Goal: Task Accomplishment & Management: Use online tool/utility

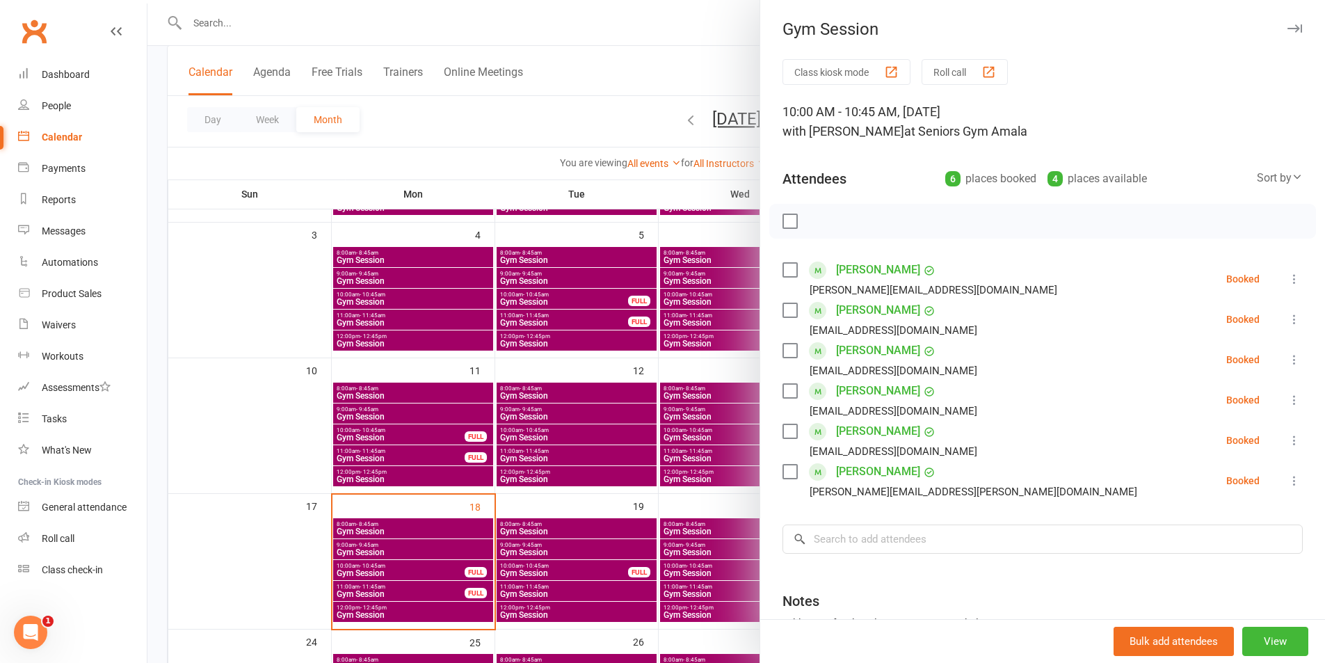
drag, startPoint x: 724, startPoint y: 504, endPoint x: 1063, endPoint y: 535, distance: 340.3
click at [724, 503] on div at bounding box center [736, 331] width 1178 height 663
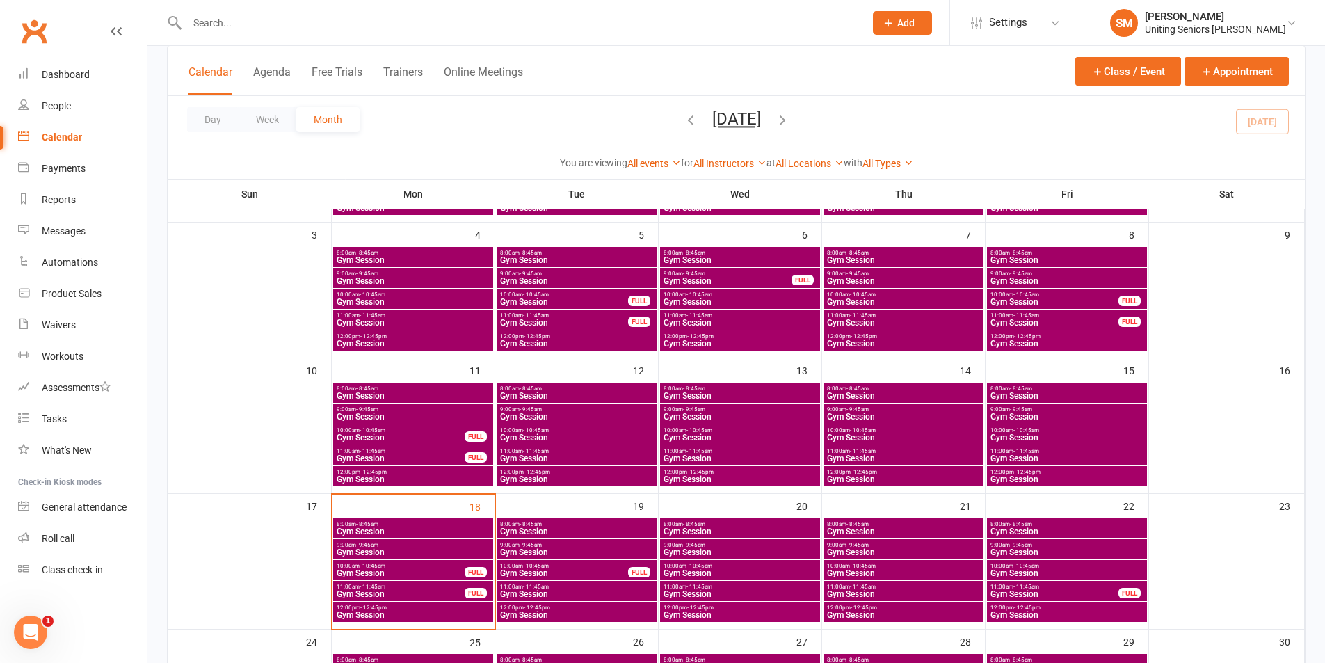
click at [1100, 550] on span "Gym Session" at bounding box center [1067, 552] width 154 height 8
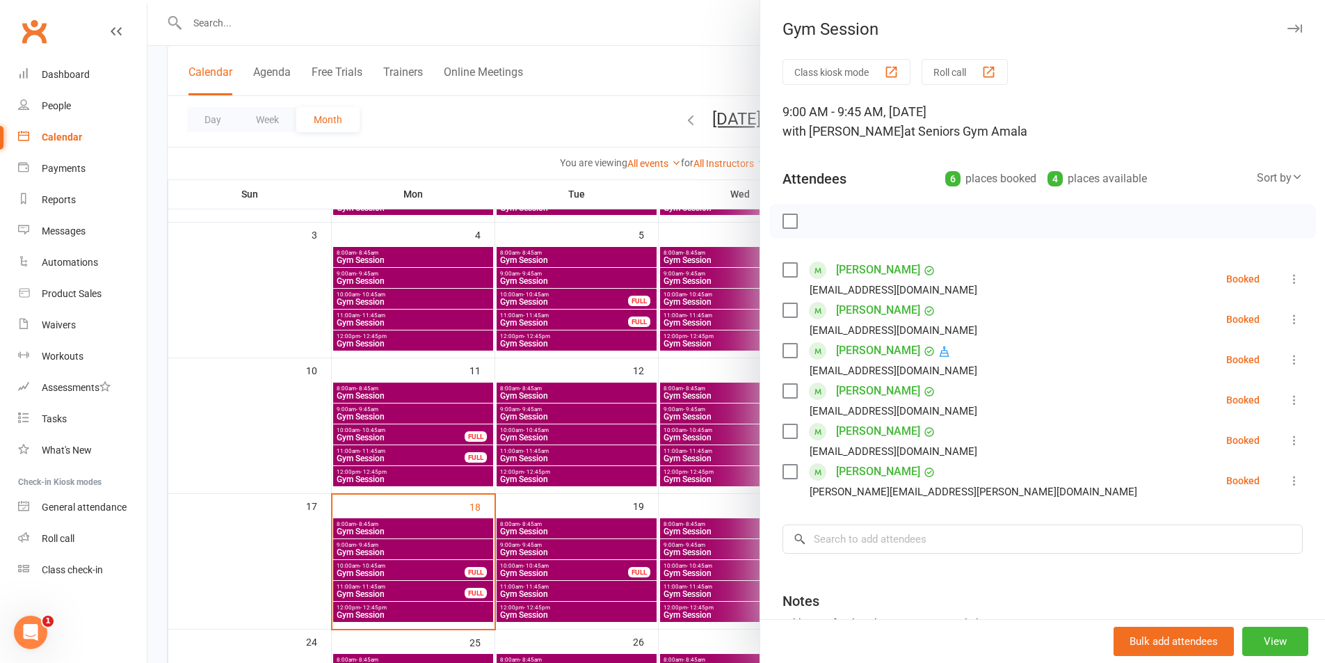
drag, startPoint x: 465, startPoint y: 392, endPoint x: 1003, endPoint y: 514, distance: 550.9
click at [478, 401] on div at bounding box center [736, 331] width 1178 height 663
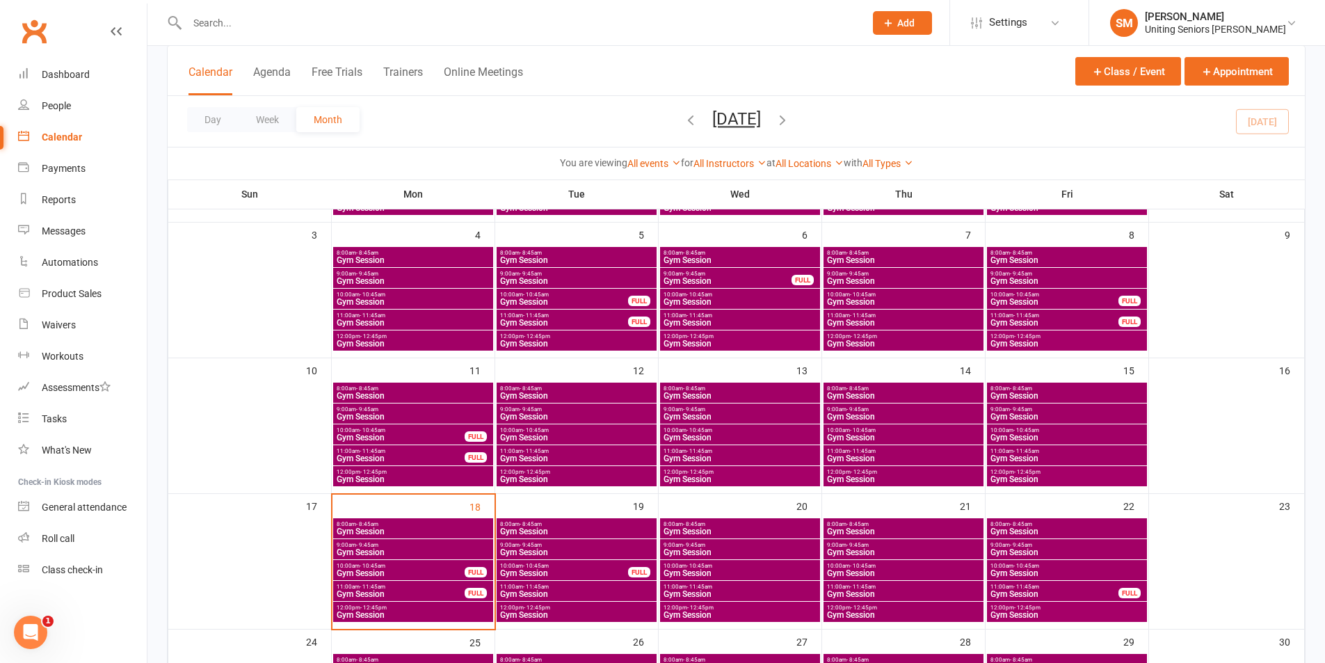
click at [1067, 591] on span "Gym Session" at bounding box center [1054, 594] width 129 height 8
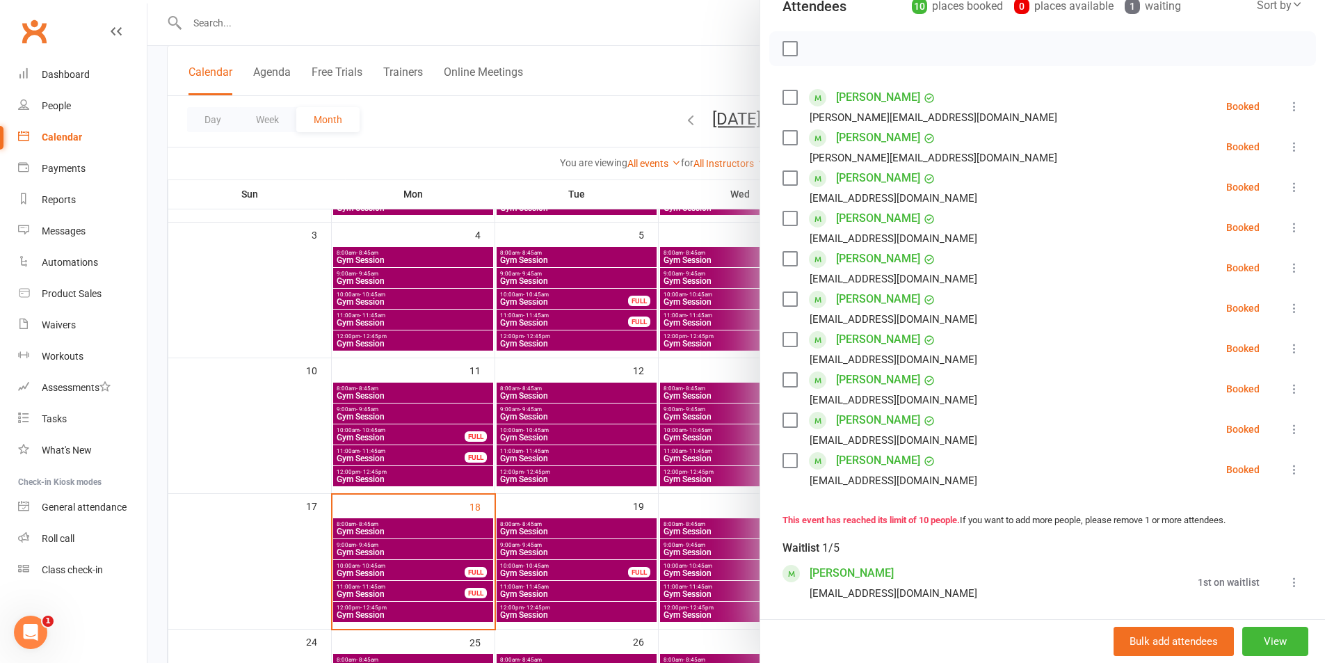
scroll to position [209, 0]
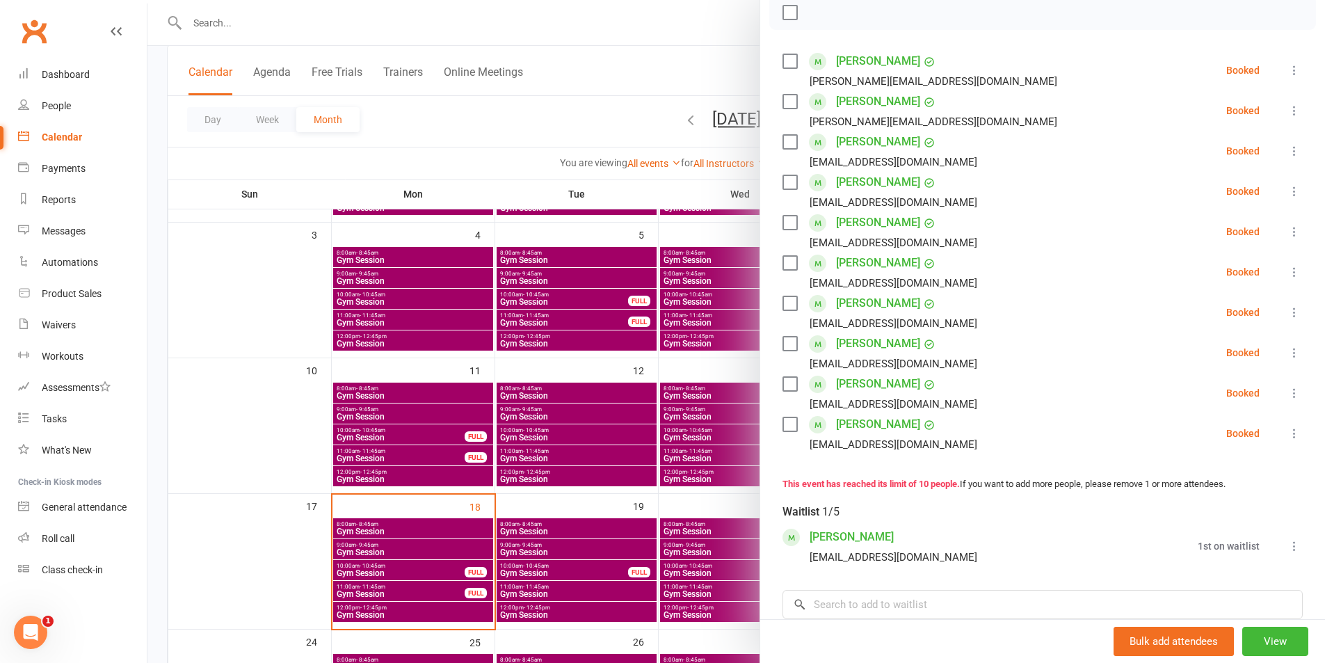
drag, startPoint x: 1282, startPoint y: 423, endPoint x: 1279, endPoint y: 434, distance: 11.7
click at [1281, 423] on div "Class kiosk mode Roll call 11:00 AM - 11:45 AM, [DATE] with [PERSON_NAME] at Se…" at bounding box center [1042, 333] width 565 height 966
click at [1288, 433] on icon at bounding box center [1295, 433] width 14 height 14
click at [1207, 488] on link "Remove" at bounding box center [1228, 488] width 150 height 28
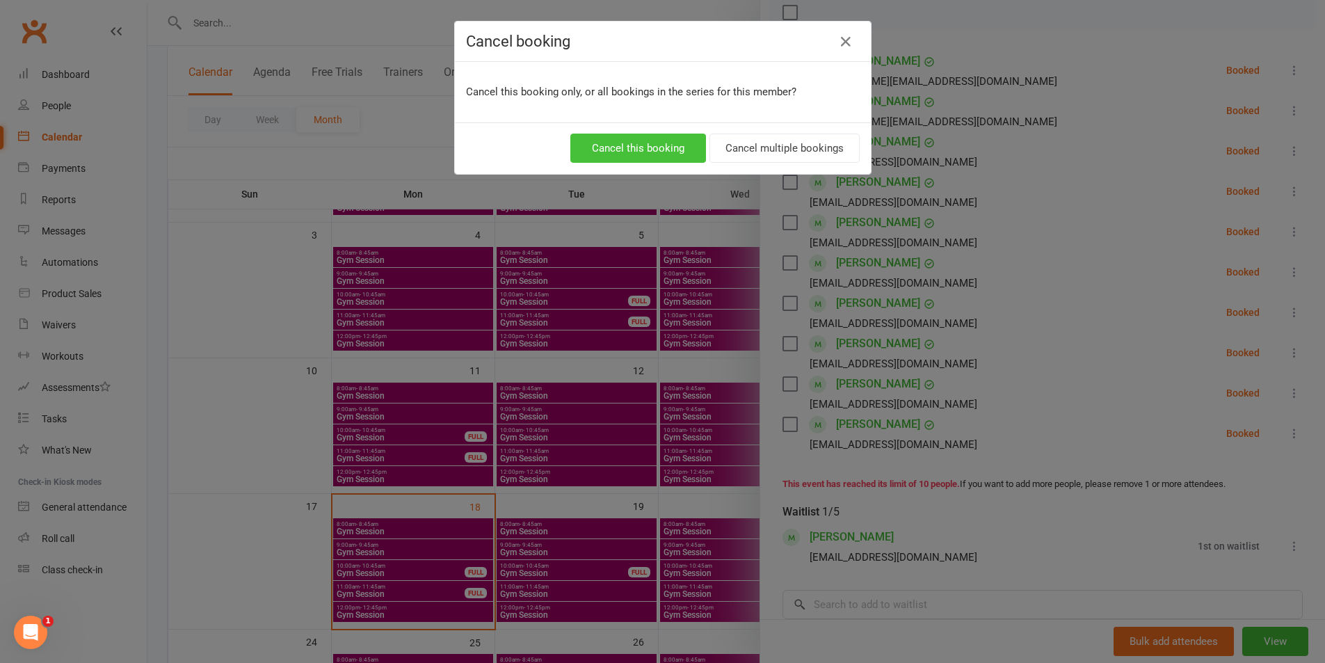
click at [638, 157] on button "Cancel this booking" at bounding box center [638, 148] width 136 height 29
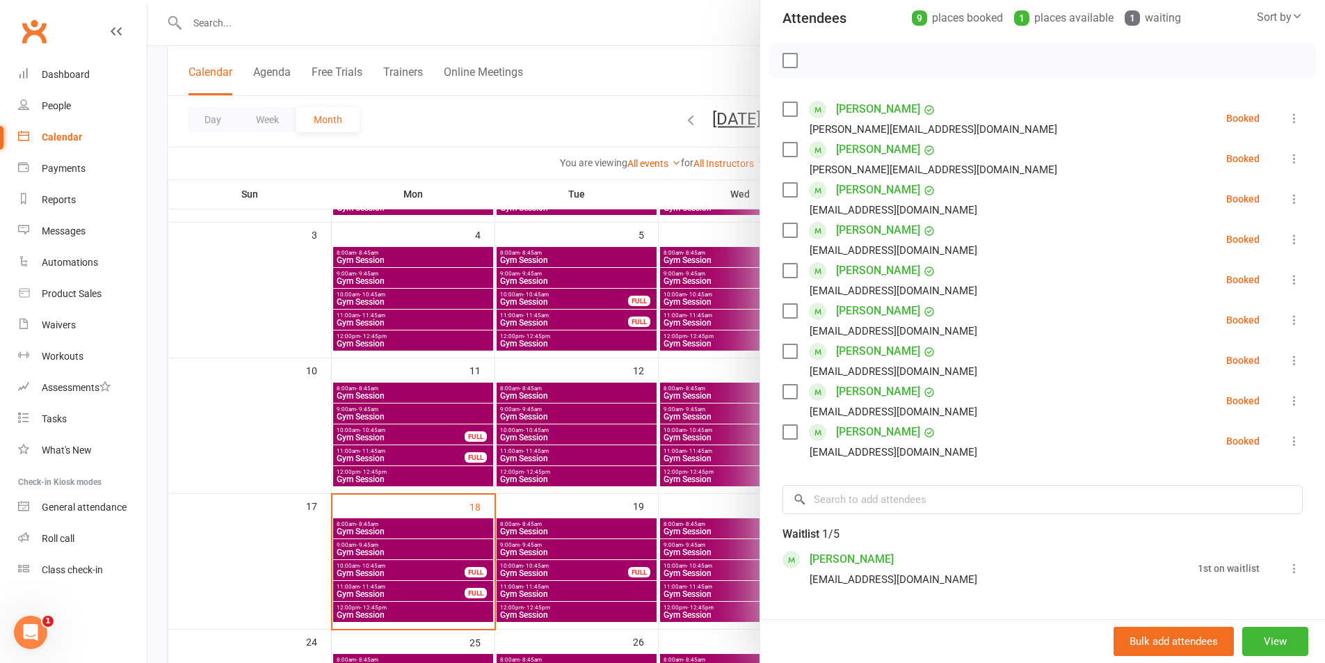
scroll to position [139, 0]
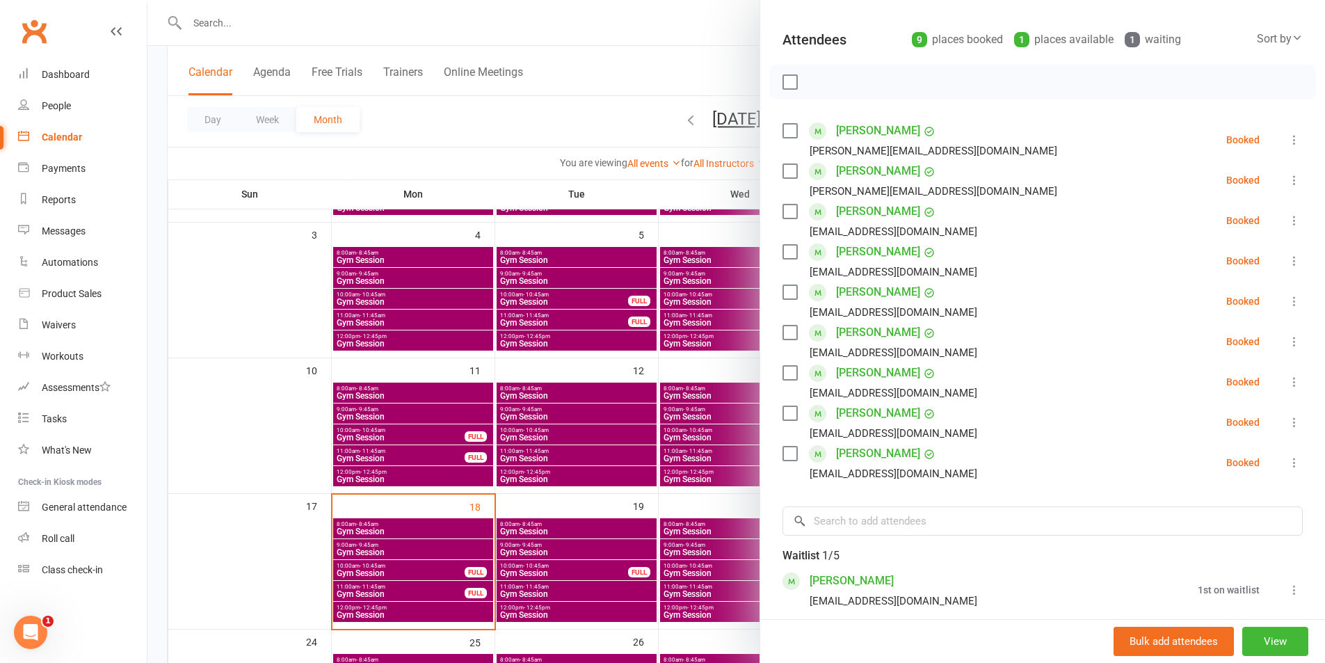
click at [641, 454] on div at bounding box center [736, 331] width 1178 height 663
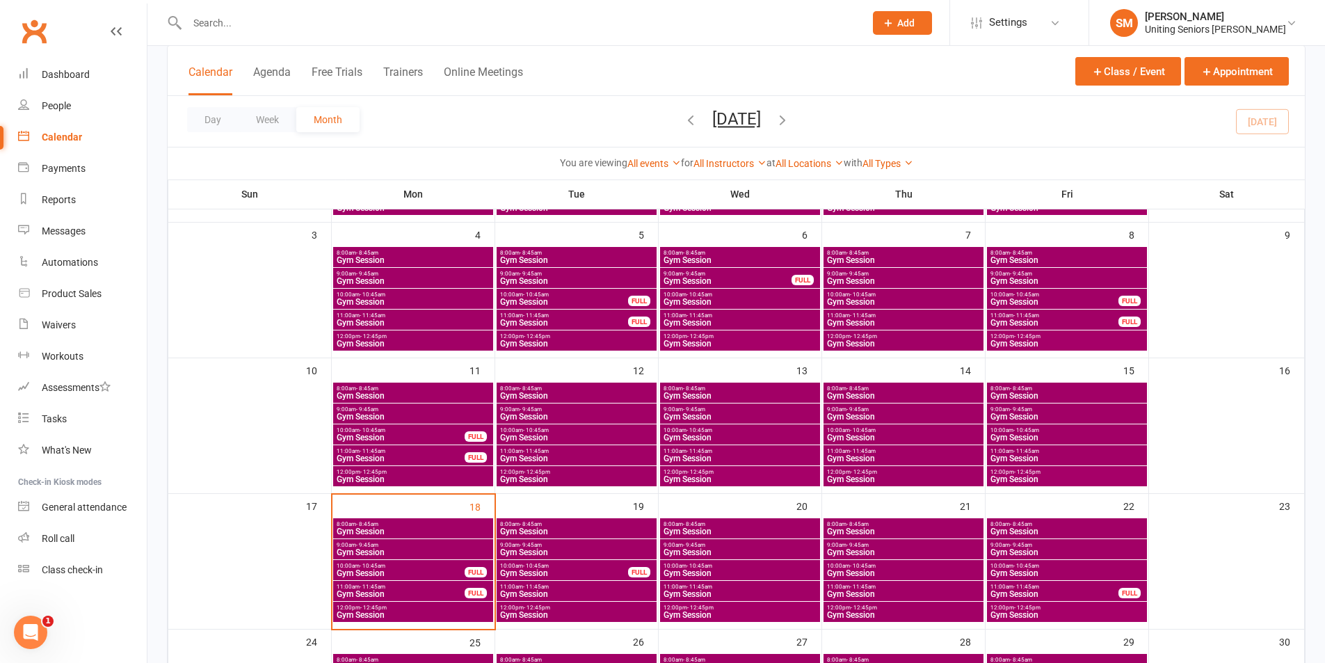
click at [1047, 477] on span "Gym Session" at bounding box center [1067, 479] width 154 height 8
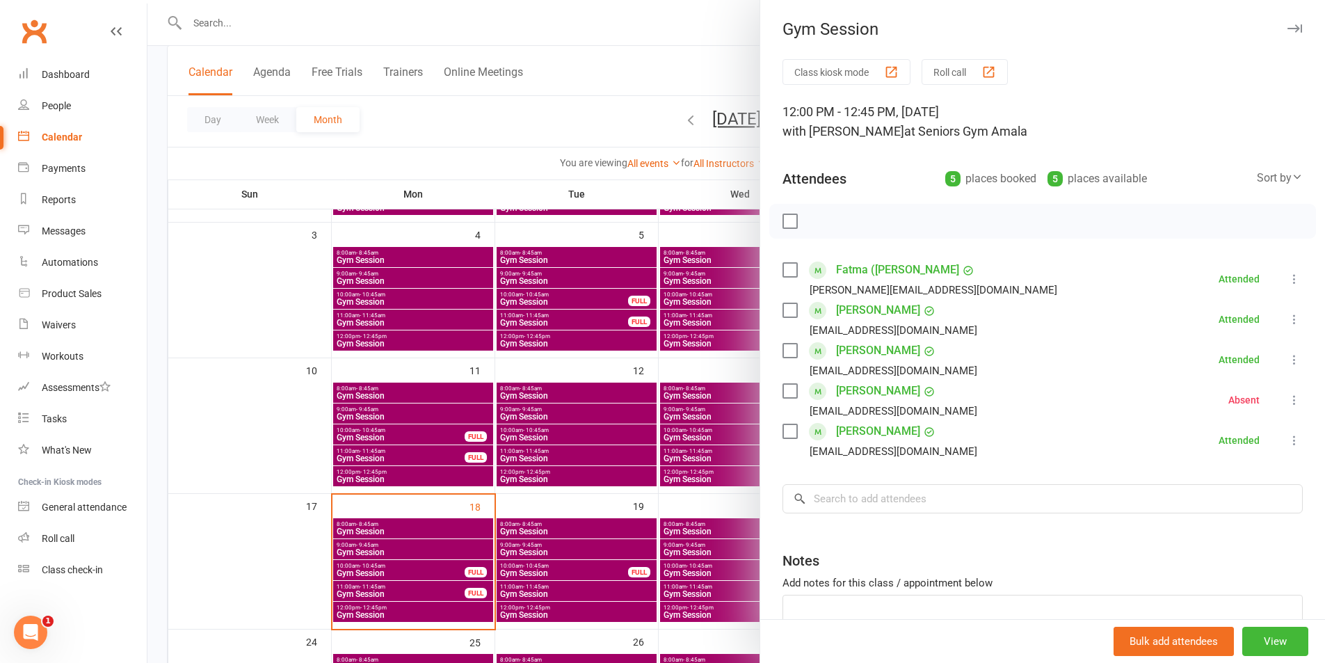
click at [603, 262] on div at bounding box center [736, 331] width 1178 height 663
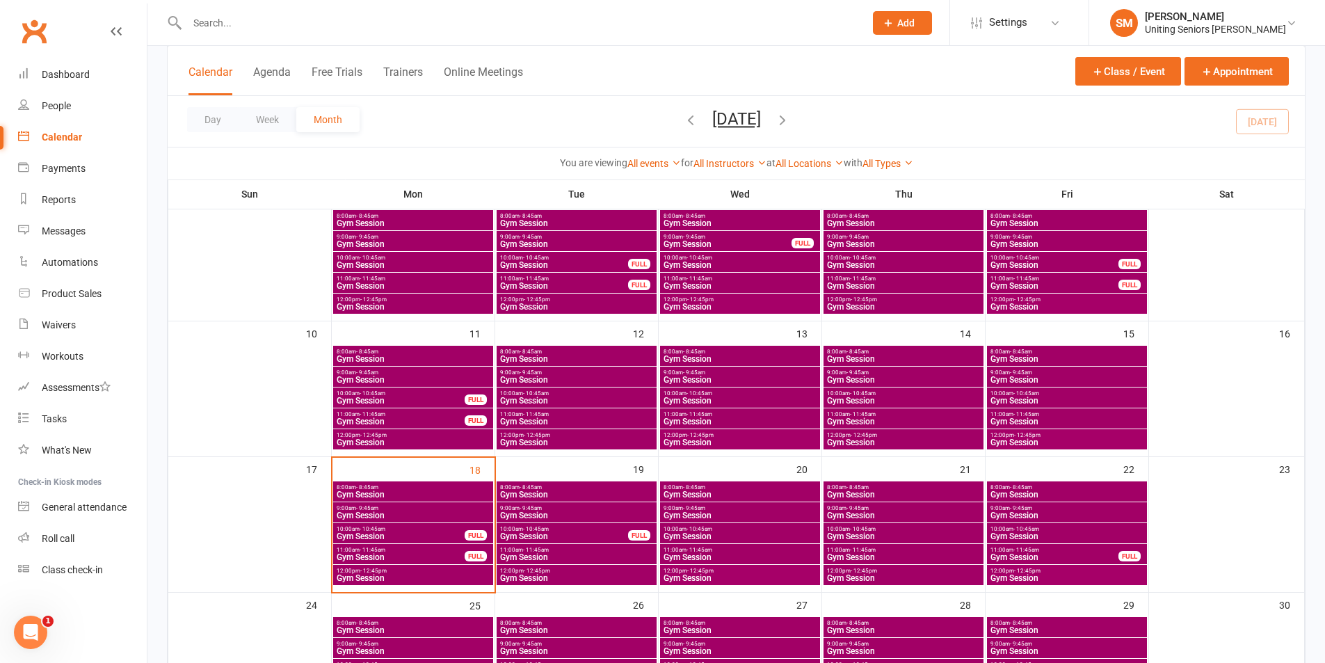
scroll to position [278, 0]
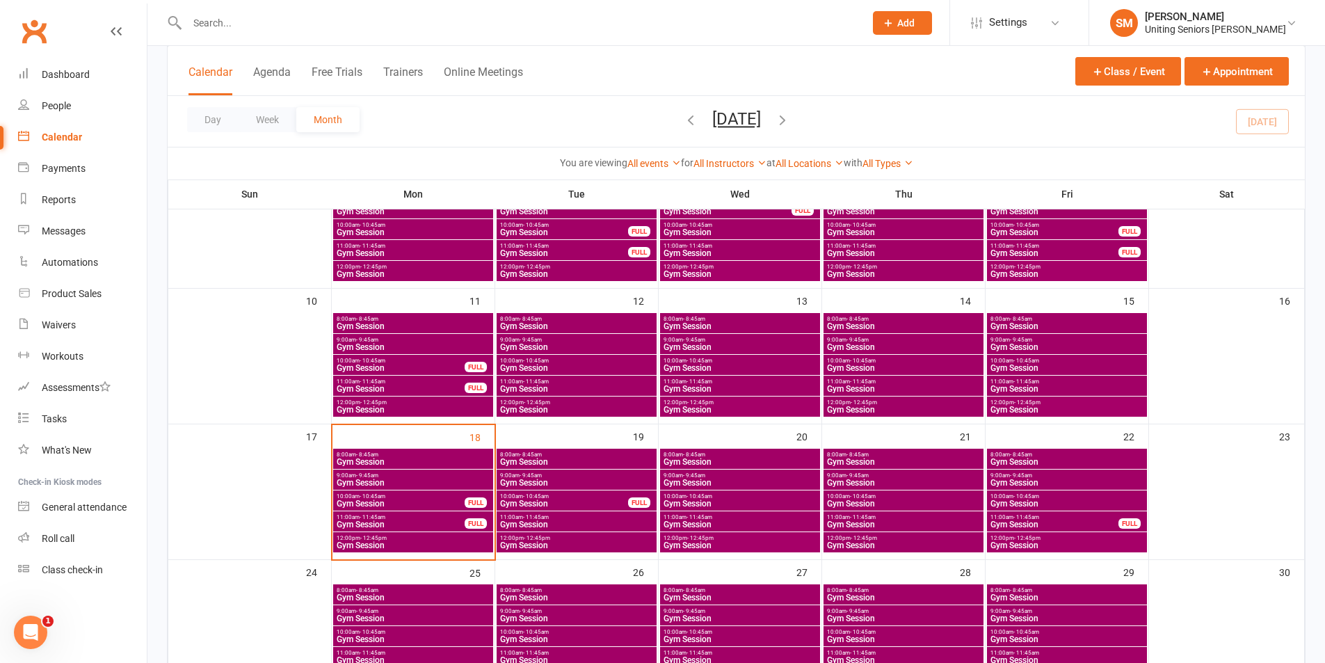
click at [1090, 520] on span "11:00am - 11:45am" at bounding box center [1054, 517] width 129 height 6
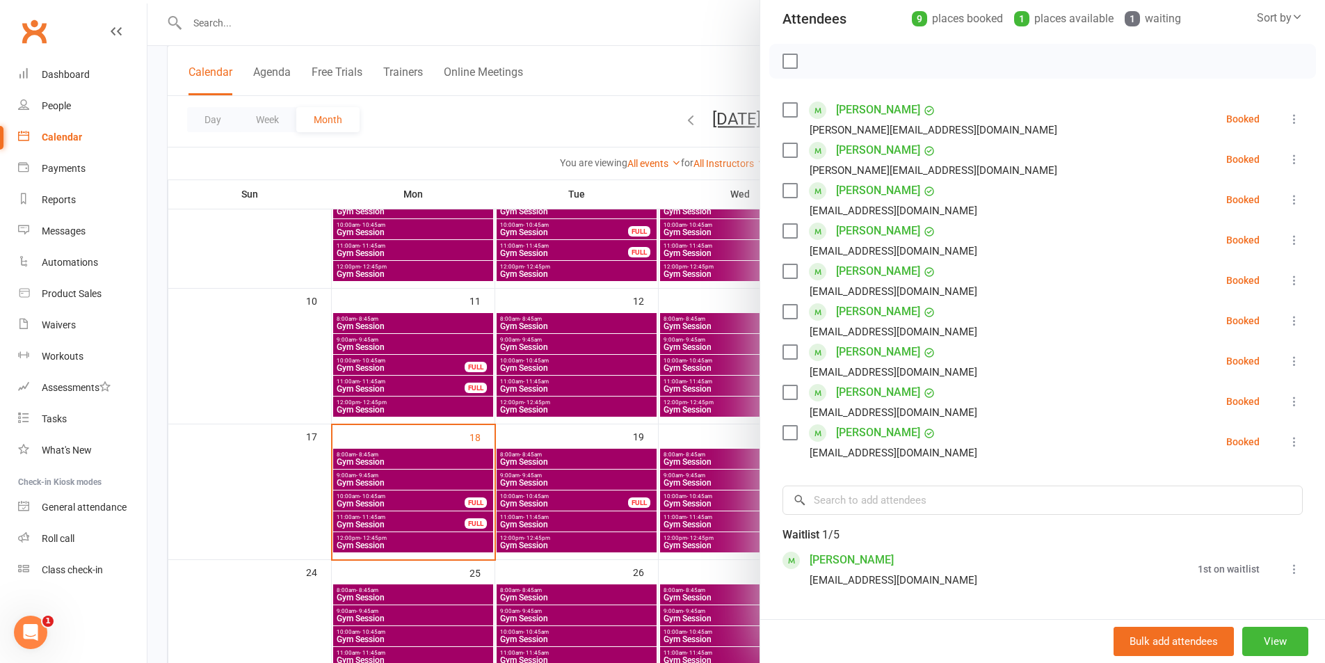
scroll to position [139, 0]
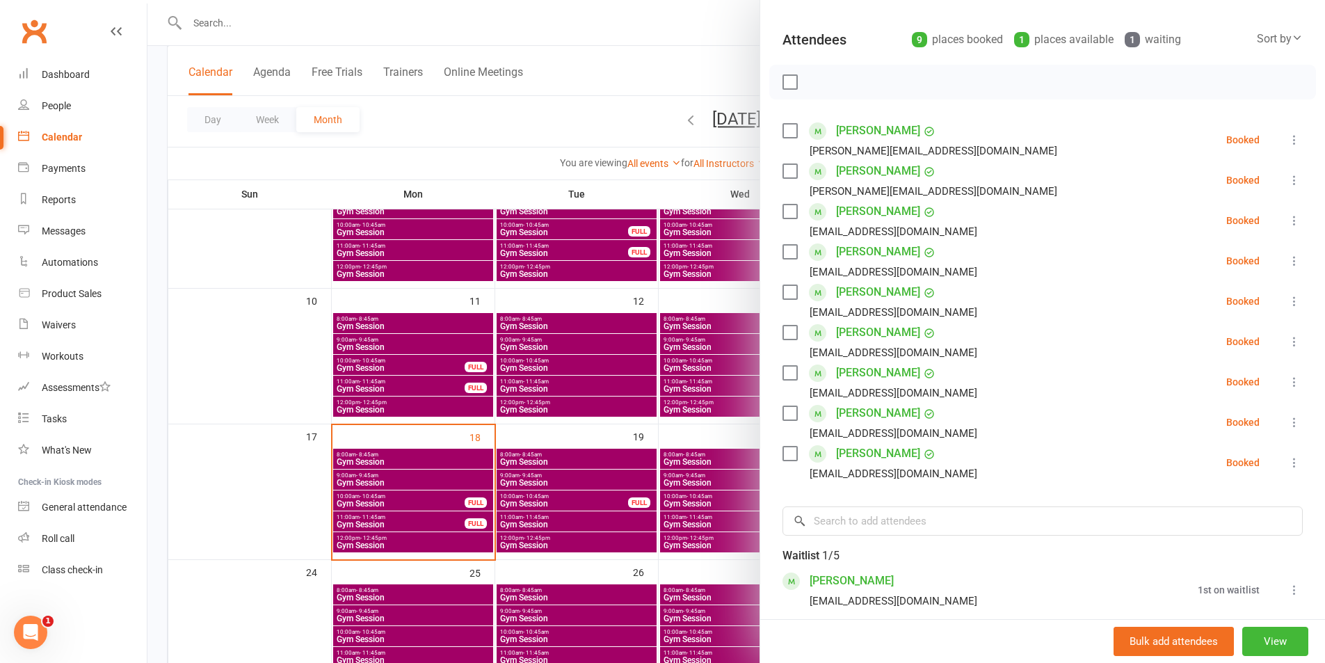
click at [580, 380] on div at bounding box center [736, 331] width 1178 height 663
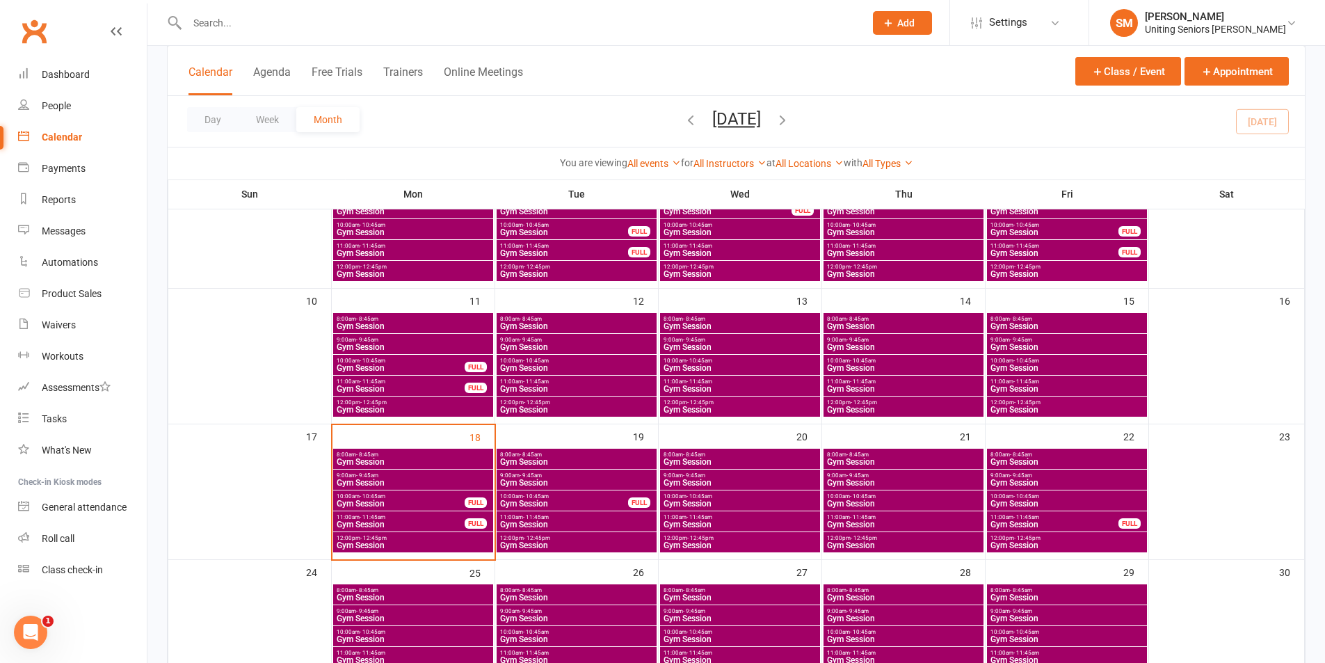
click at [1032, 545] on span "Gym Session" at bounding box center [1067, 545] width 154 height 8
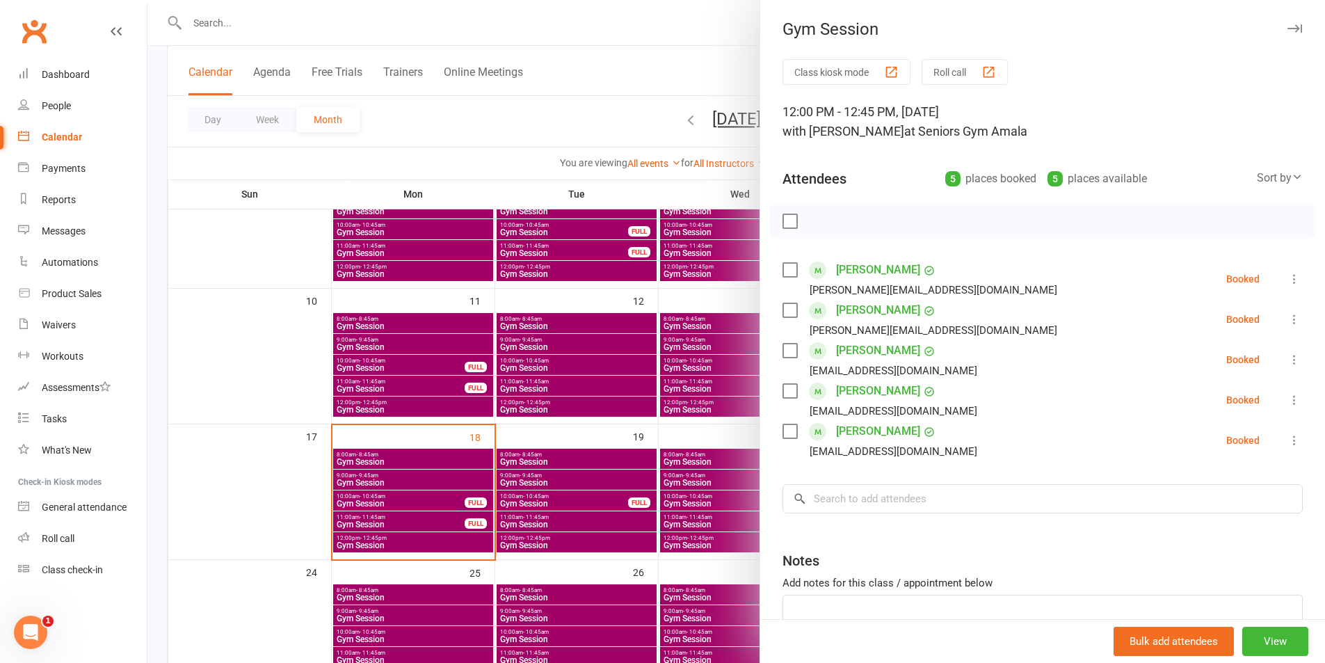
click at [720, 481] on div at bounding box center [736, 331] width 1178 height 663
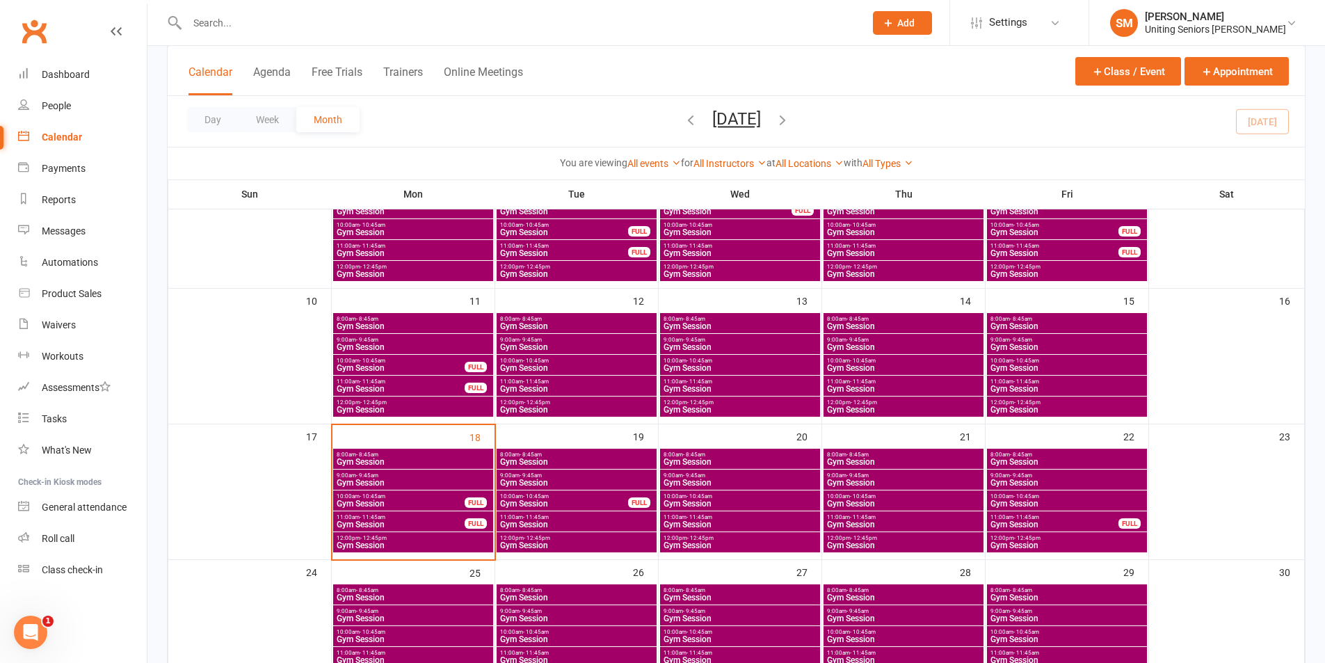
click at [275, 33] on div at bounding box center [511, 22] width 688 height 45
click at [218, 15] on input "text" at bounding box center [519, 22] width 672 height 19
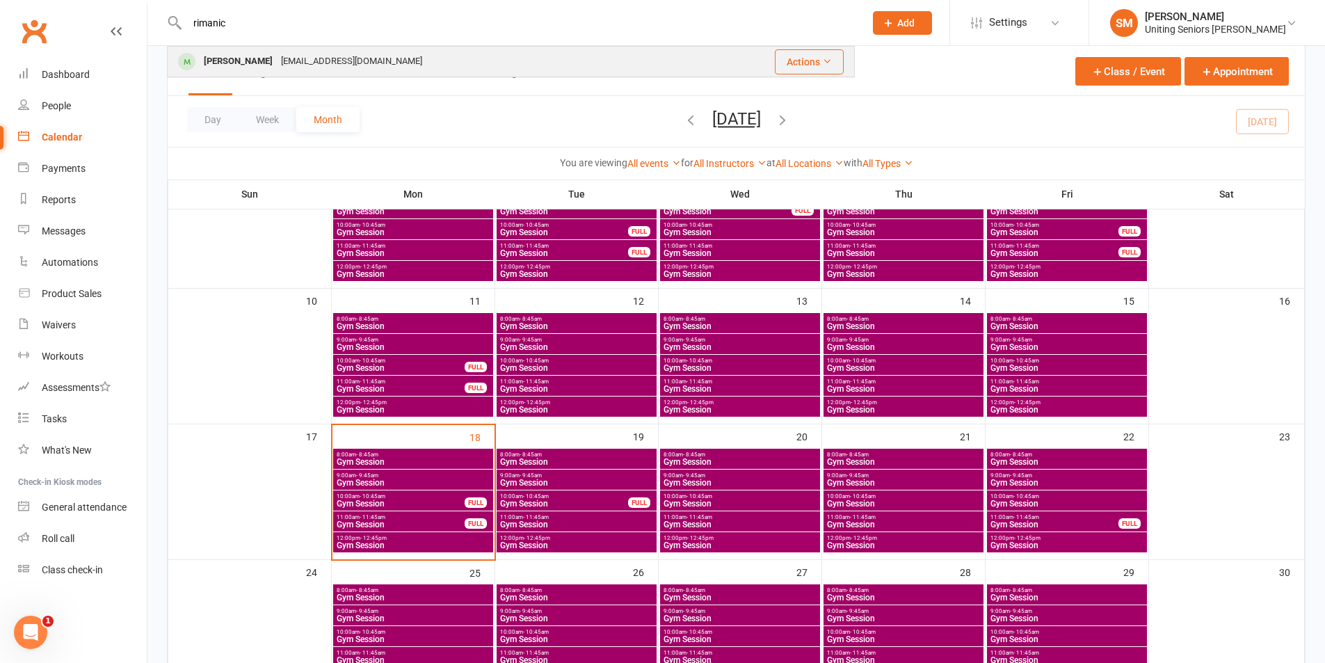
type input "rimanic"
click at [272, 48] on div "[PERSON_NAME] [EMAIL_ADDRESS][DOMAIN_NAME]" at bounding box center [431, 61] width 526 height 29
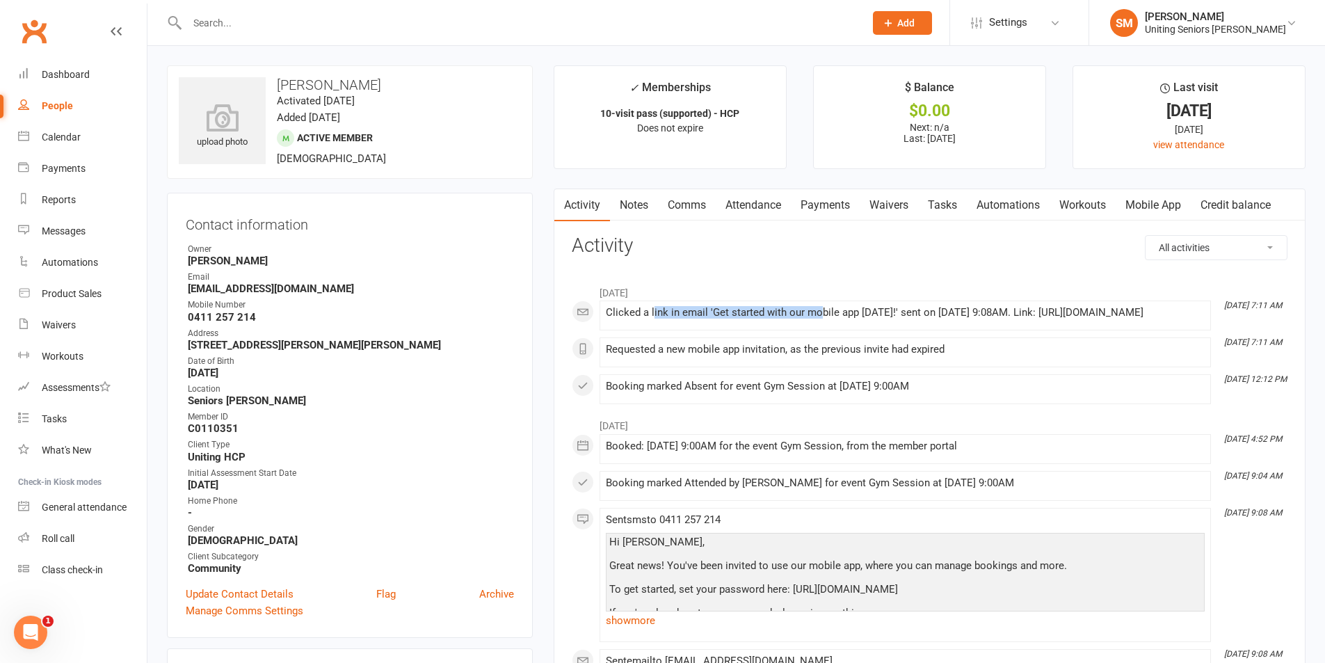
drag, startPoint x: 653, startPoint y: 305, endPoint x: 831, endPoint y: 311, distance: 178.9
click at [820, 307] on li "[DATE] 7:11 AM Clicked a link in email 'Get started with our mobile app [DATE]!…" at bounding box center [906, 316] width 612 height 30
click at [862, 319] on div "Clicked a link in email 'Get started with our mobile app [DATE]!' sent on [DATE…" at bounding box center [905, 313] width 599 height 12
drag, startPoint x: 955, startPoint y: 310, endPoint x: 955, endPoint y: 338, distance: 27.8
click at [994, 312] on div "Clicked a link in email 'Get started with our mobile app [DATE]!' sent on [DATE…" at bounding box center [905, 313] width 599 height 12
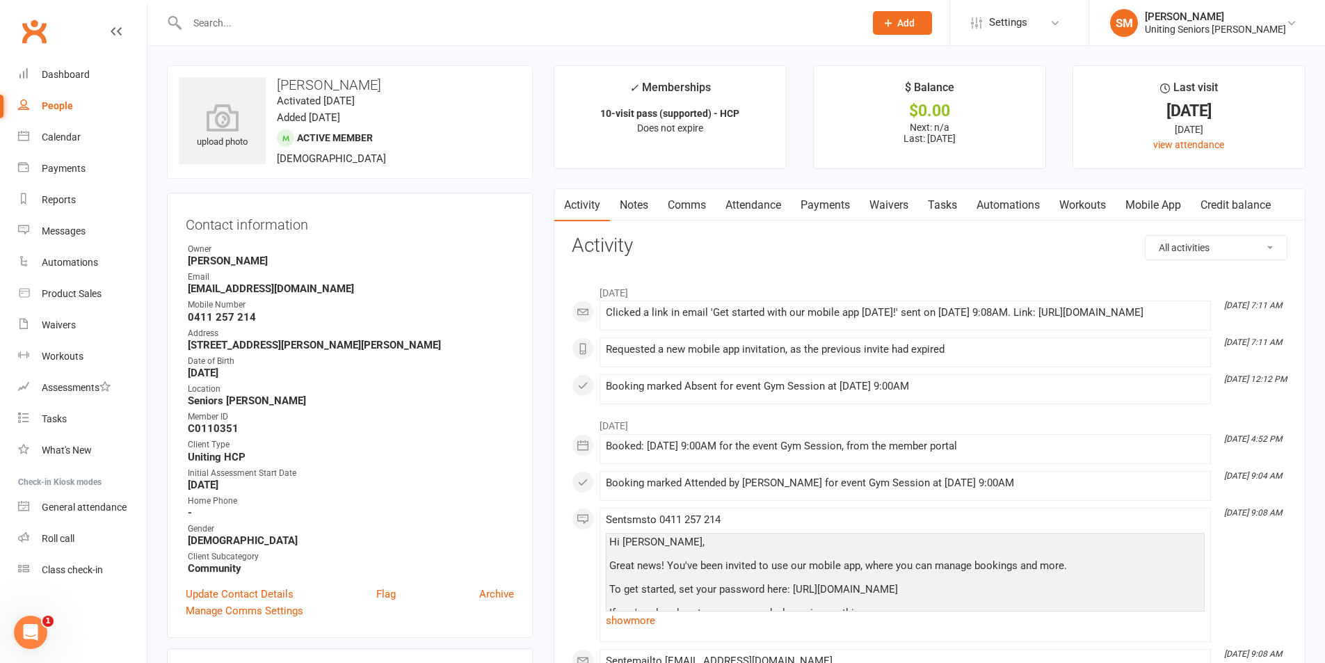
drag, startPoint x: 898, startPoint y: 337, endPoint x: 878, endPoint y: 339, distance: 20.3
click at [896, 330] on li "[DATE] 7:11 AM Clicked a link in email 'Get started with our mobile app [DATE]!…" at bounding box center [906, 316] width 612 height 30
click at [442, 353] on ul "Owner [PERSON_NAME] Email [EMAIL_ADDRESS][DOMAIN_NAME] Mobile Number [PHONE_NUM…" at bounding box center [350, 409] width 328 height 332
click at [72, 79] on div "Dashboard" at bounding box center [66, 74] width 48 height 11
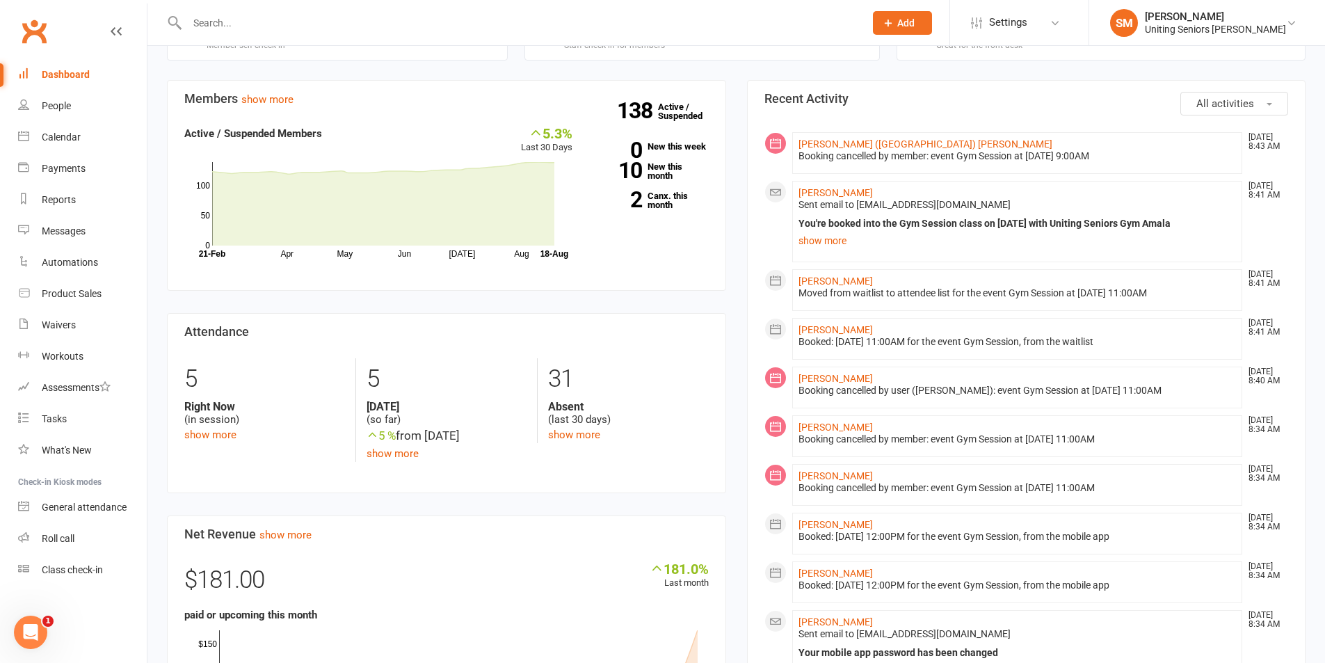
scroll to position [417, 0]
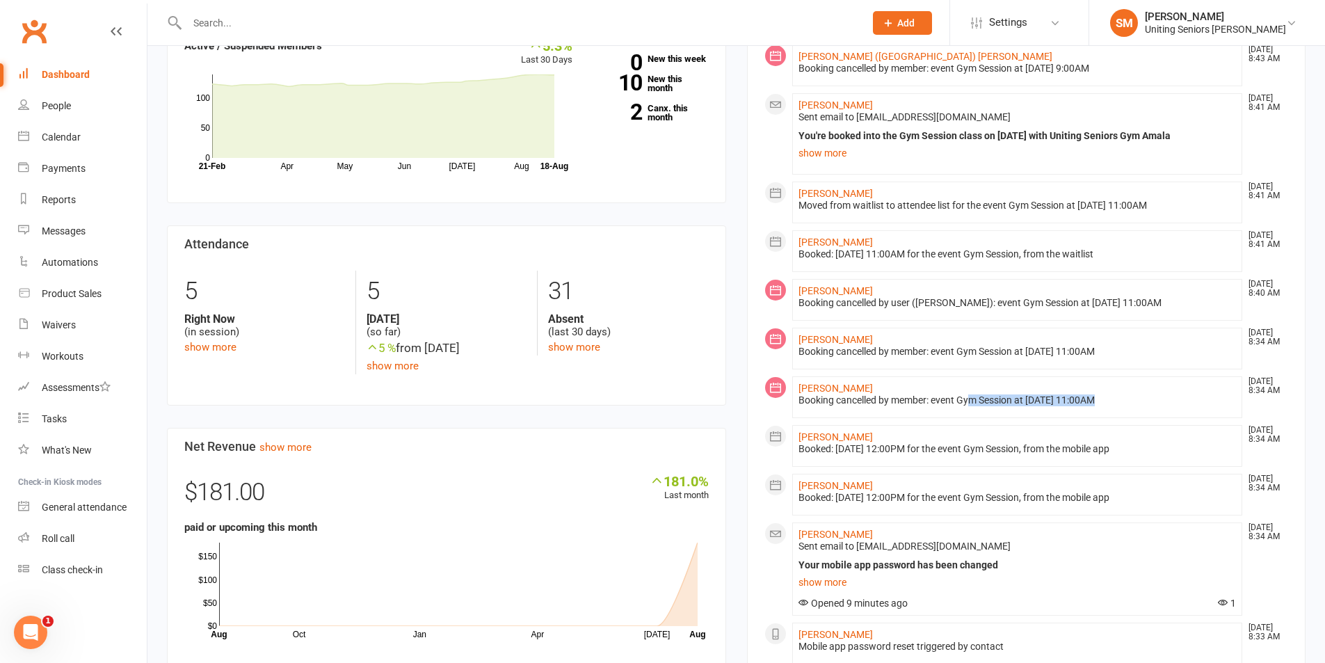
drag, startPoint x: 977, startPoint y: 400, endPoint x: 1149, endPoint y: 401, distance: 172.5
click at [1115, 400] on div "Booking cancelled by member: event Gym Session at [DATE] 11:00AM" at bounding box center [1018, 400] width 438 height 12
drag, startPoint x: 1168, startPoint y: 410, endPoint x: 1153, endPoint y: 404, distance: 16.5
click at [1168, 410] on li "[PERSON_NAME] [DATE] 8:34 AM Booking cancelled by member: event Gym Session at …" at bounding box center [1017, 397] width 451 height 42
drag, startPoint x: 1038, startPoint y: 347, endPoint x: 1131, endPoint y: 352, distance: 92.7
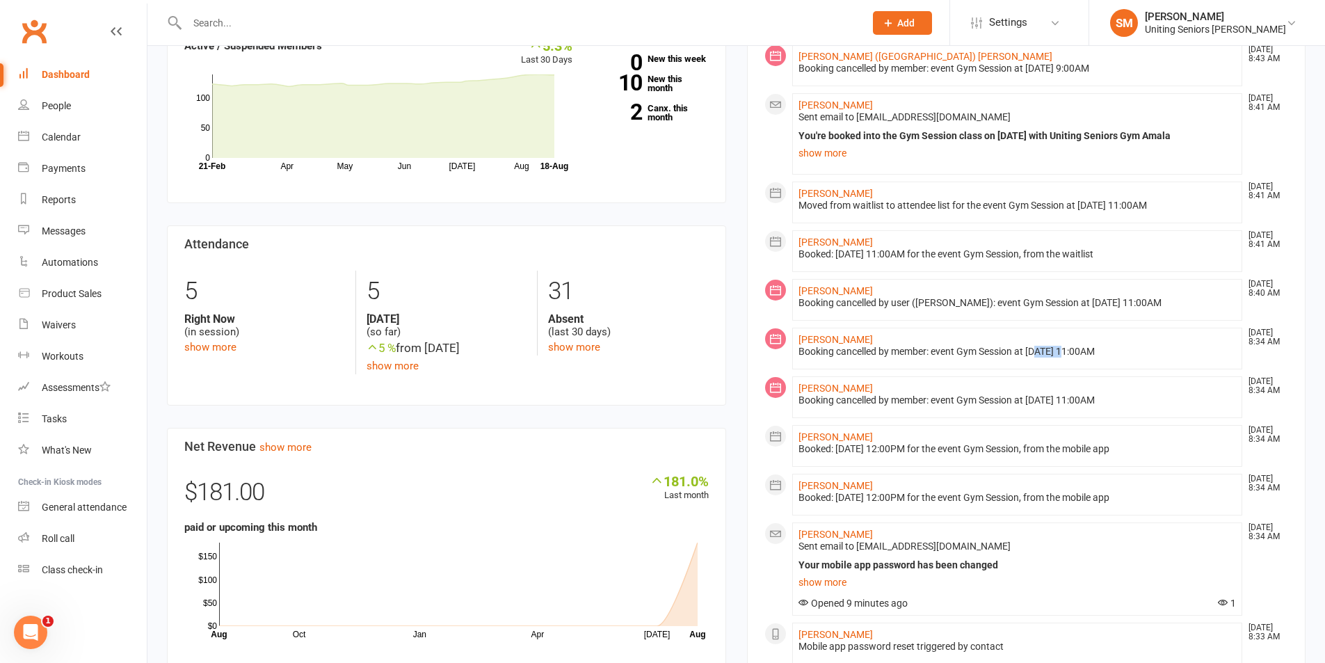
click at [1081, 352] on div "Booking cancelled by member: event Gym Session at [DATE] 11:00AM" at bounding box center [1018, 352] width 438 height 12
drag, startPoint x: 897, startPoint y: 448, endPoint x: 1205, endPoint y: 450, distance: 307.5
click at [1165, 449] on div "Booked: [DATE] 12:00PM for the event Gym Session, from the mobile app" at bounding box center [1018, 449] width 438 height 12
drag, startPoint x: 890, startPoint y: 491, endPoint x: 1151, endPoint y: 486, distance: 261.0
click at [1154, 483] on li "[PERSON_NAME] [DATE] 8:34 AM Booked: [DATE] 12:00PM for the event Gym Session, …" at bounding box center [1017, 495] width 451 height 42
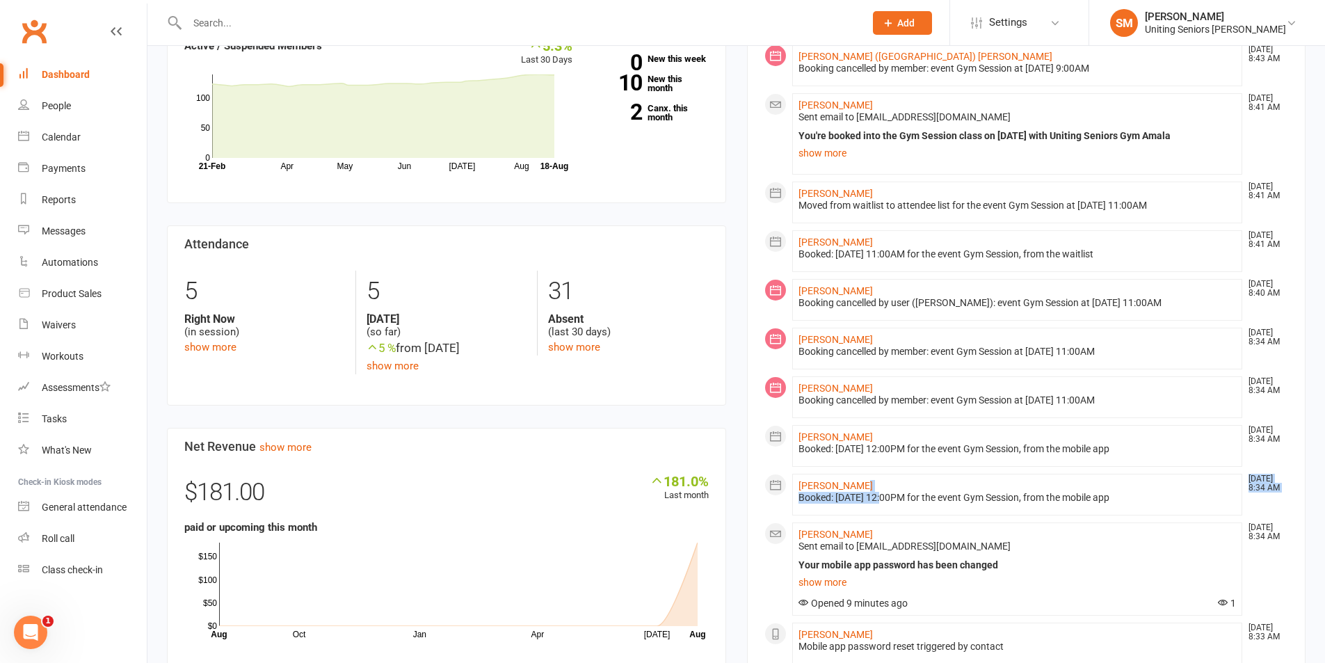
click at [1149, 487] on li "[PERSON_NAME] [DATE] 8:34 AM Booked: [DATE] 12:00PM for the event Gym Session, …" at bounding box center [1017, 495] width 451 height 42
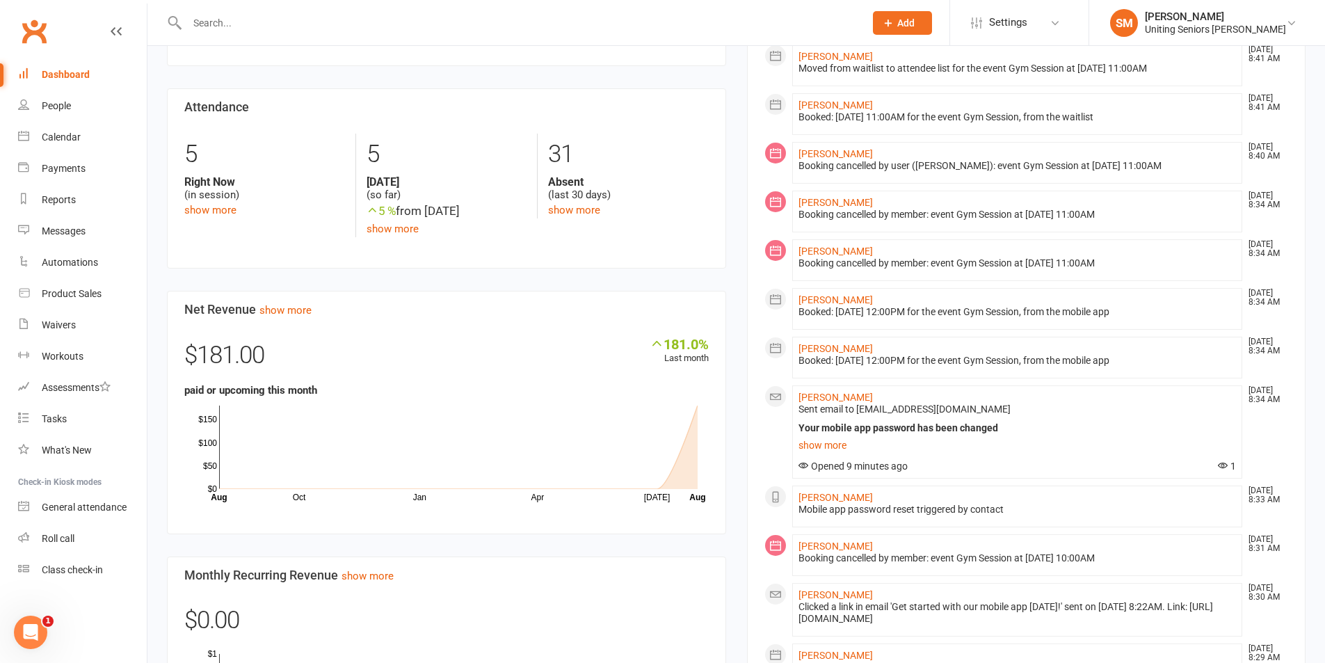
scroll to position [557, 0]
drag, startPoint x: 974, startPoint y: 550, endPoint x: 1101, endPoint y: 554, distance: 126.7
click at [1101, 554] on div "Booking cancelled by member: event Gym Session at [DATE] 10:00AM" at bounding box center [1018, 556] width 438 height 12
click at [999, 533] on li "[PERSON_NAME] [DATE] 8:31 AM Booking cancelled by member: event Gym Session at …" at bounding box center [1017, 553] width 451 height 42
click at [62, 124] on link "Calendar" at bounding box center [82, 137] width 129 height 31
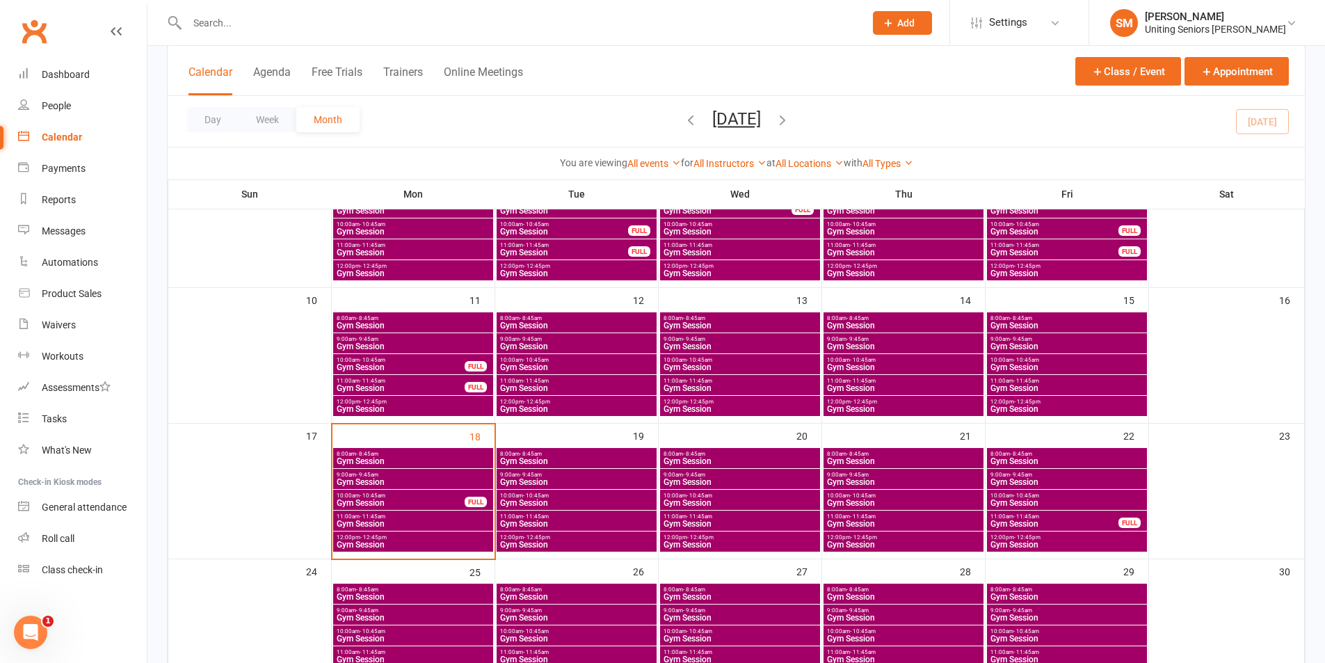
scroll to position [417, 0]
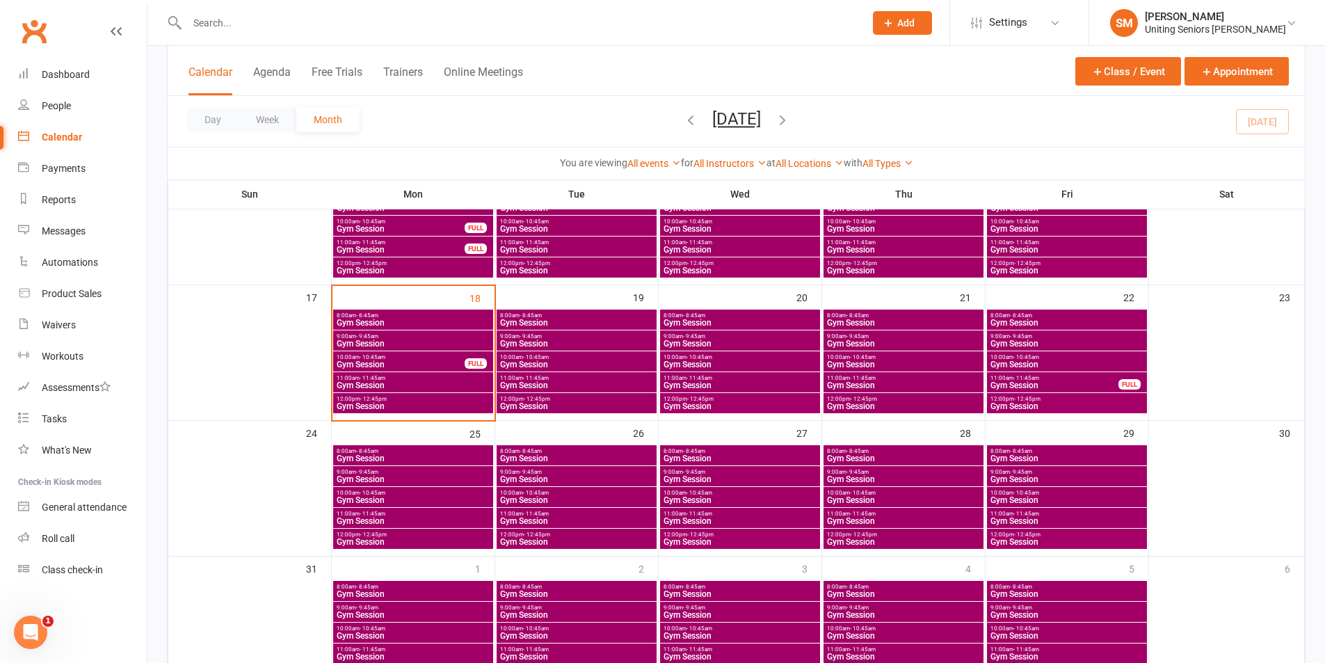
click at [462, 361] on span "Gym Session" at bounding box center [400, 364] width 129 height 8
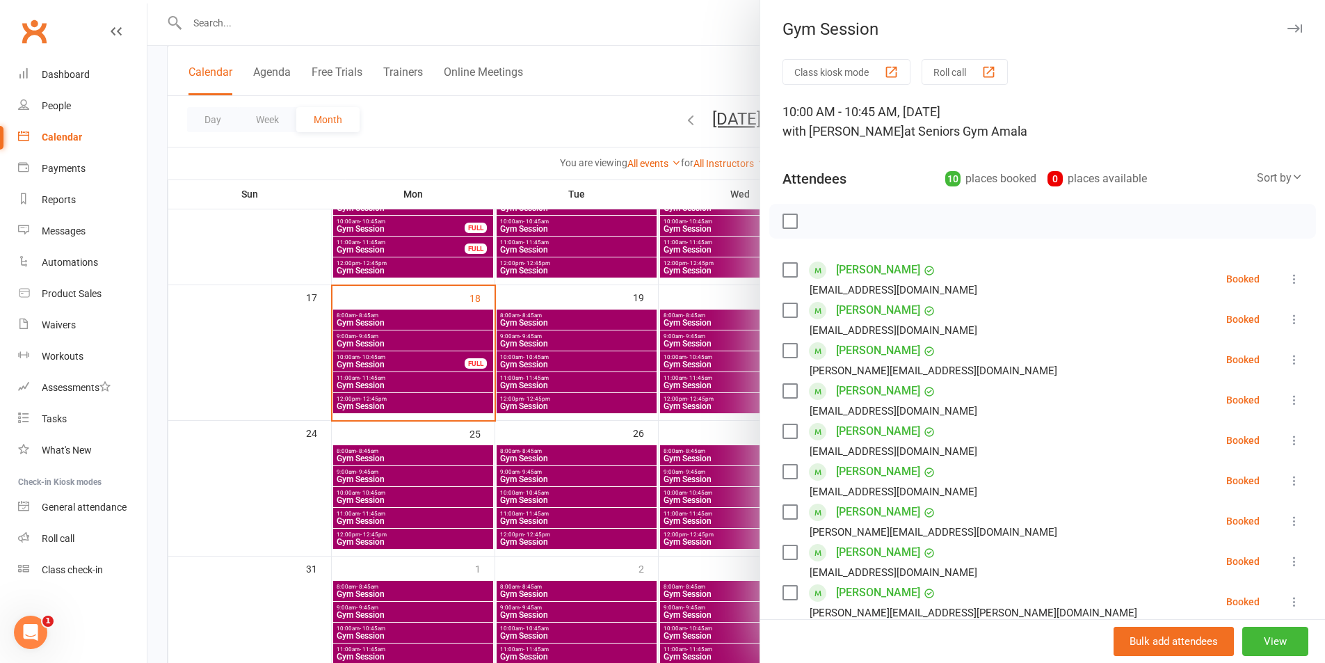
scroll to position [70, 0]
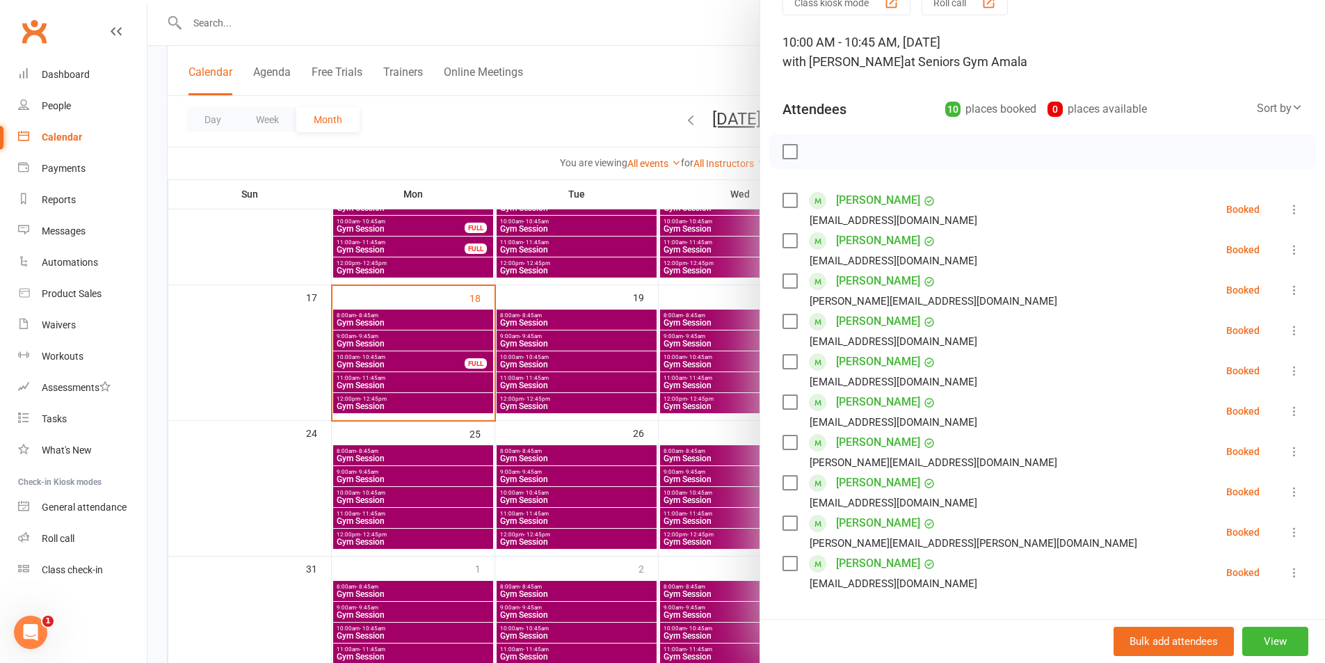
click at [394, 386] on div at bounding box center [736, 331] width 1178 height 663
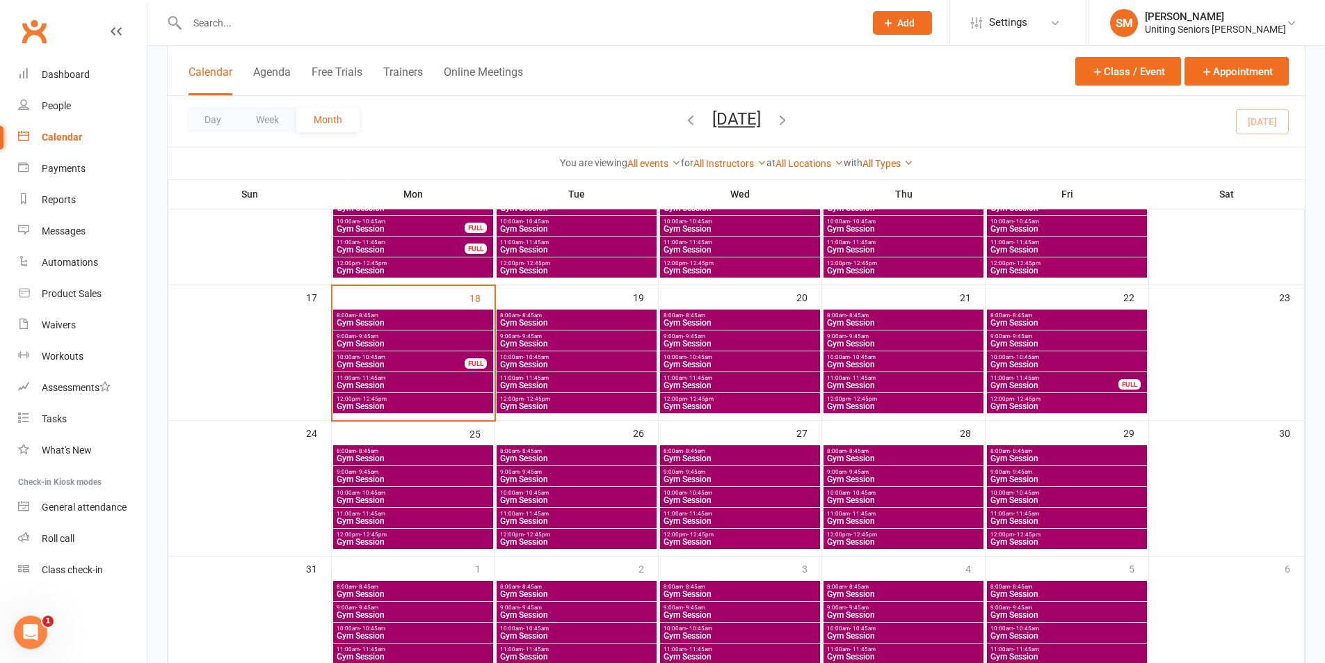
click at [401, 339] on span "9:00am - 9:45am" at bounding box center [413, 336] width 154 height 6
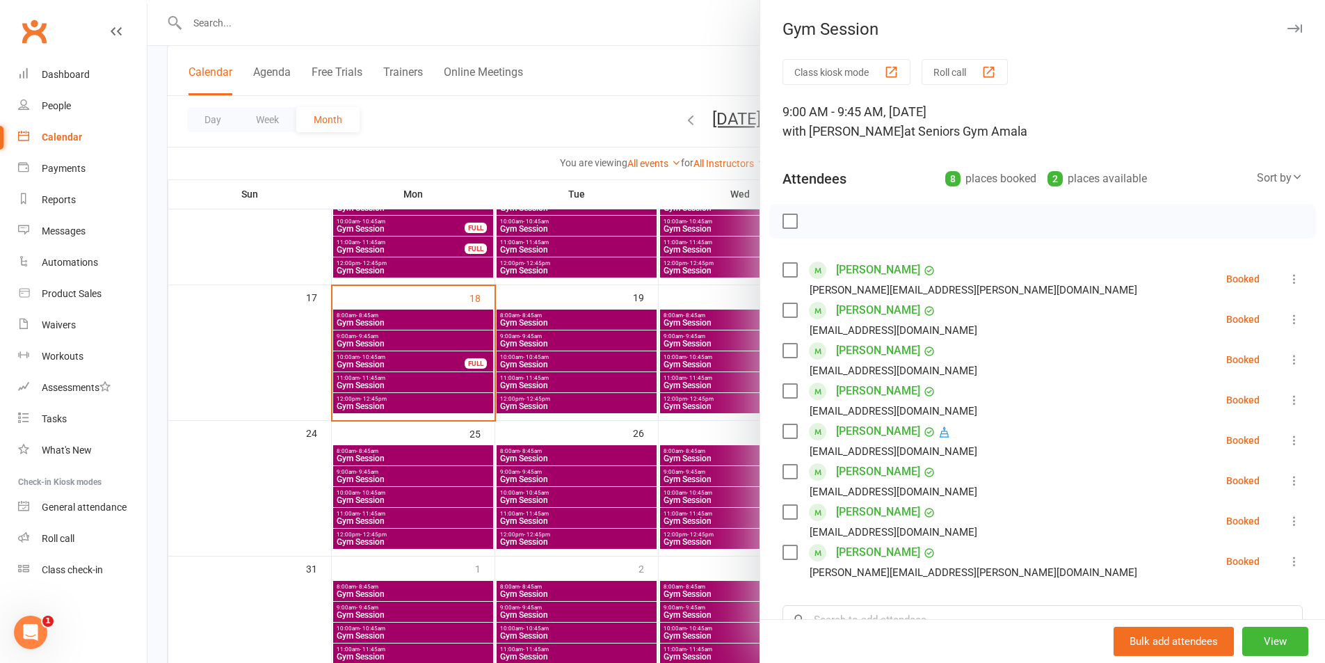
click at [1288, 399] on icon at bounding box center [1295, 400] width 14 height 14
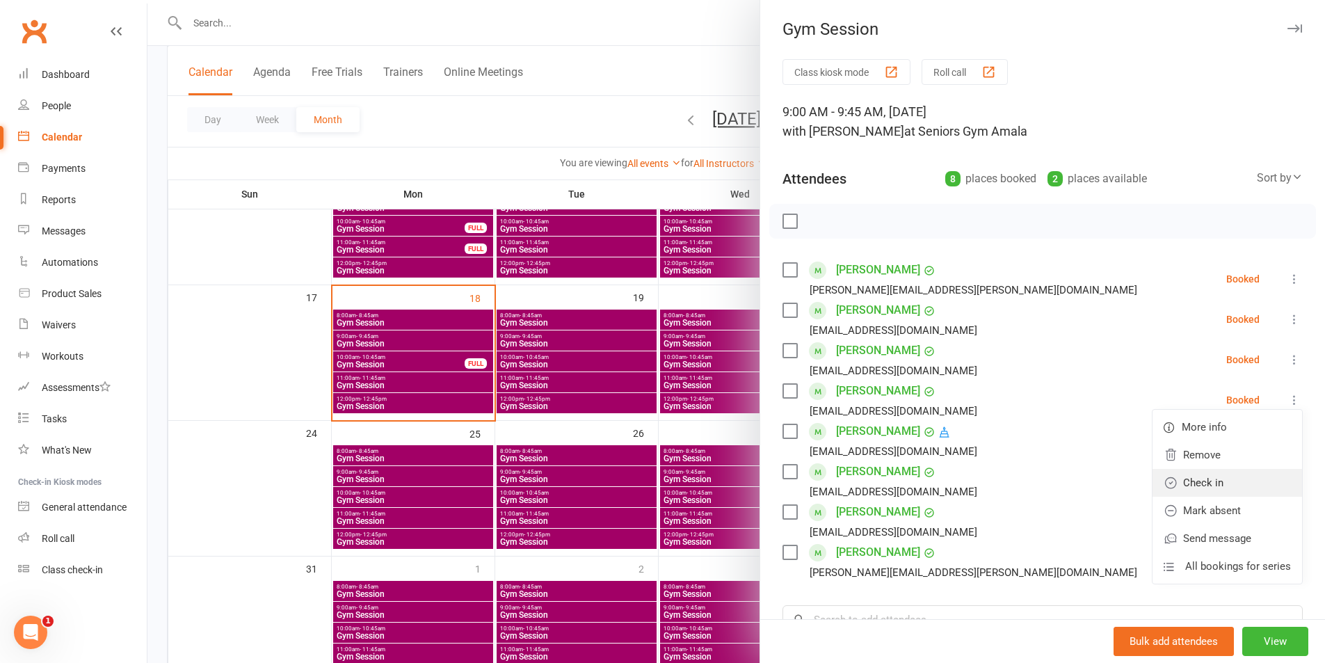
click at [1234, 472] on link "Check in" at bounding box center [1228, 483] width 150 height 28
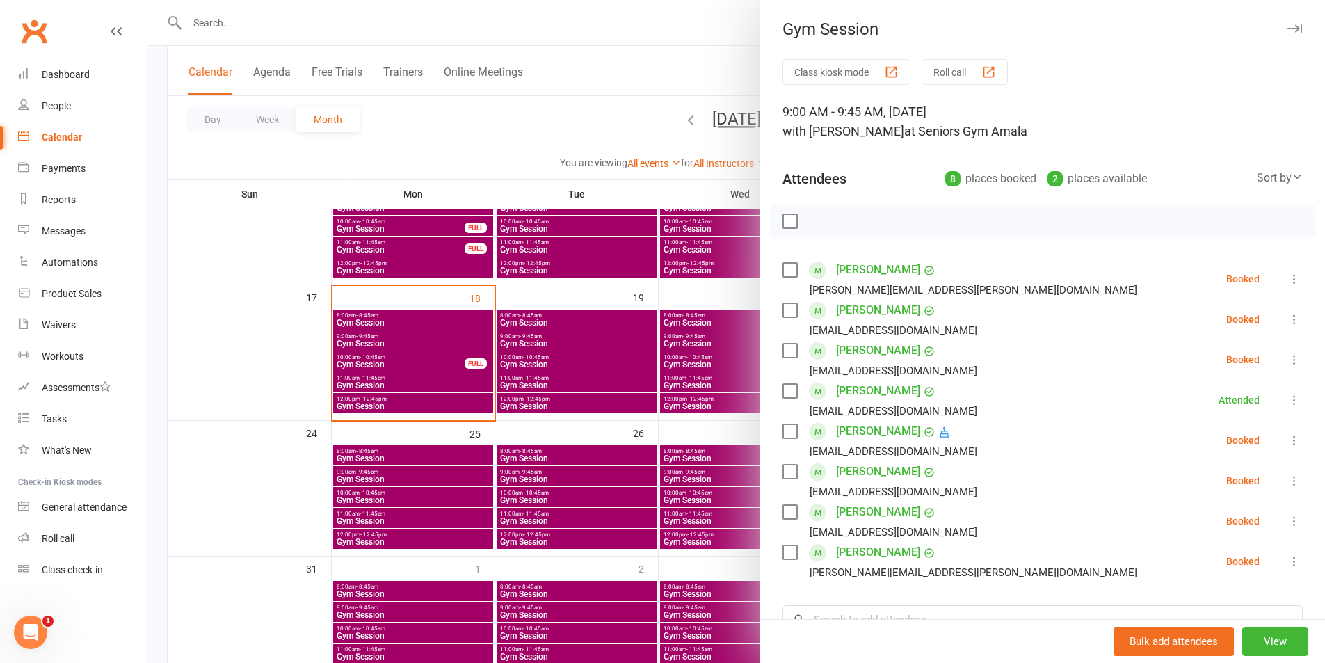
click at [1288, 519] on icon at bounding box center [1295, 521] width 14 height 14
click at [1235, 595] on link "Check in" at bounding box center [1228, 604] width 150 height 28
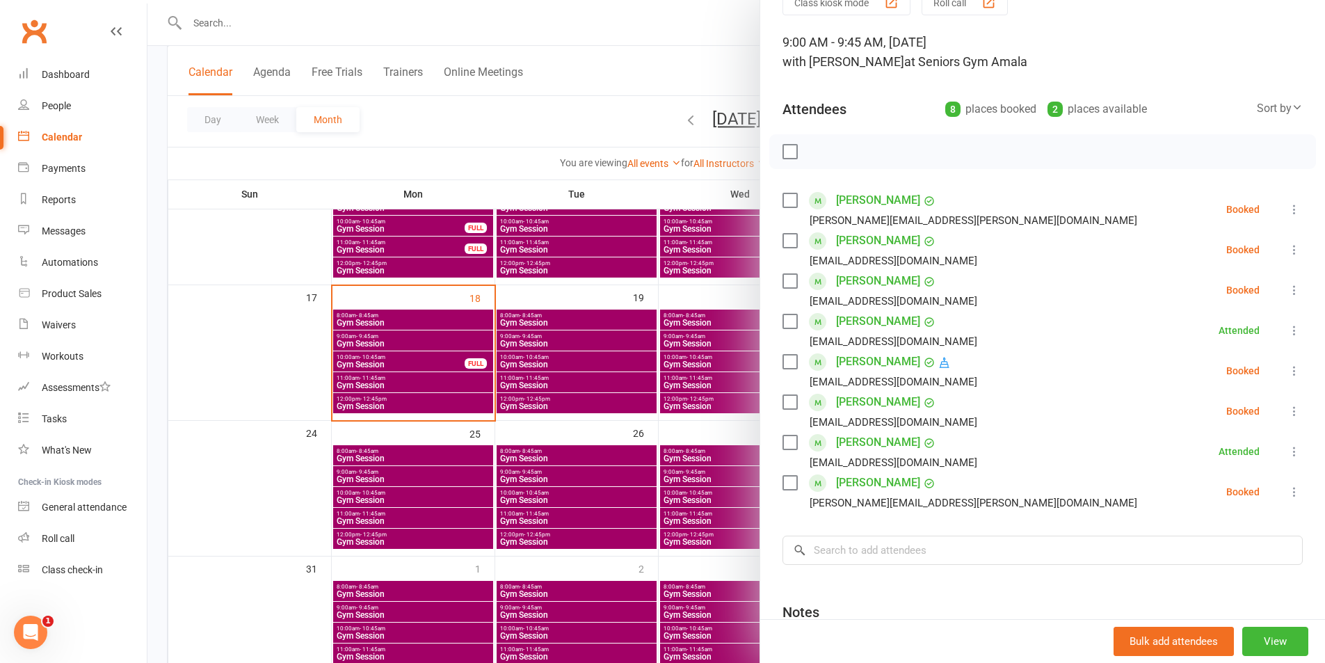
click at [1288, 245] on icon at bounding box center [1295, 250] width 14 height 14
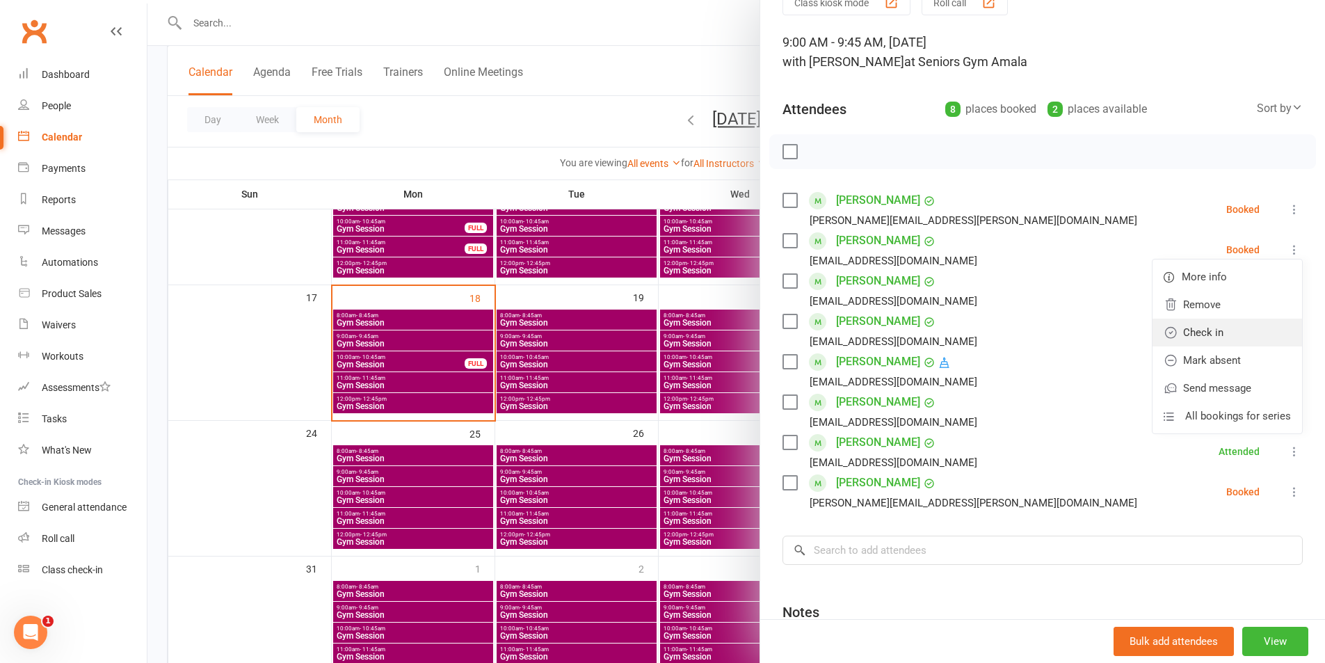
drag, startPoint x: 1238, startPoint y: 323, endPoint x: 699, endPoint y: 339, distance: 538.7
click at [1238, 324] on link "Check in" at bounding box center [1228, 333] width 150 height 28
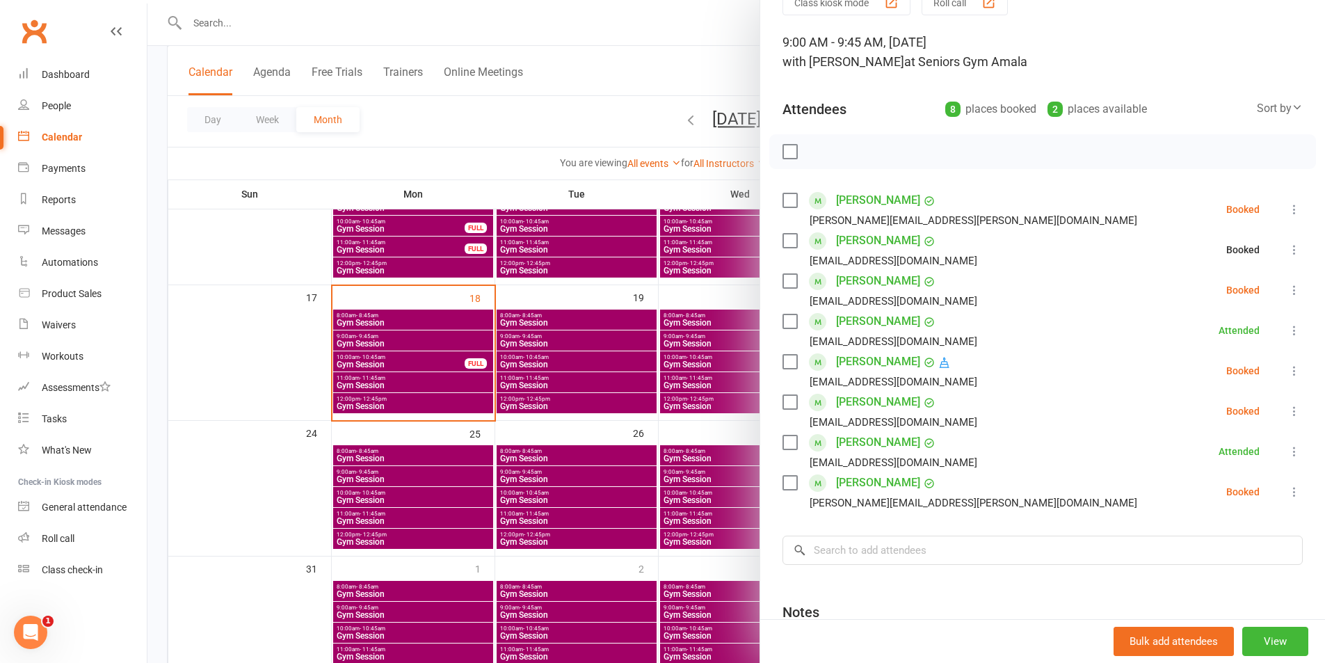
click at [366, 447] on div at bounding box center [736, 331] width 1178 height 663
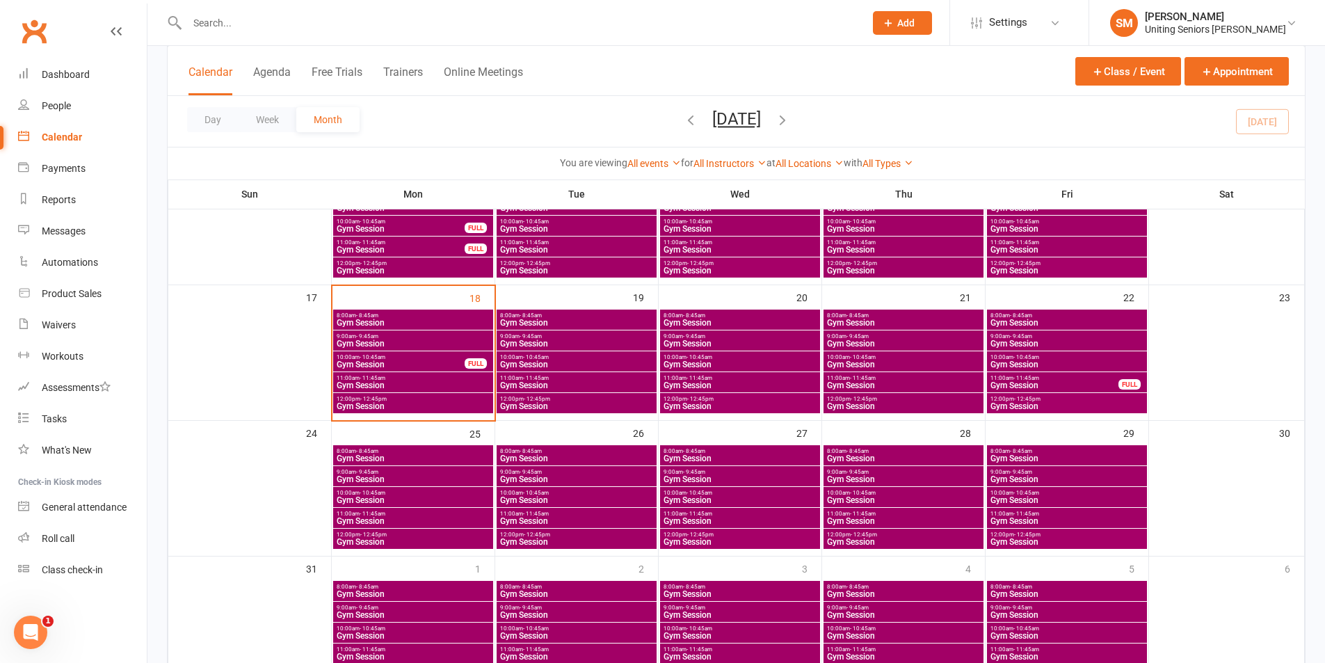
click at [408, 318] on div "8:00am - 8:45am Gym Session" at bounding box center [413, 320] width 160 height 20
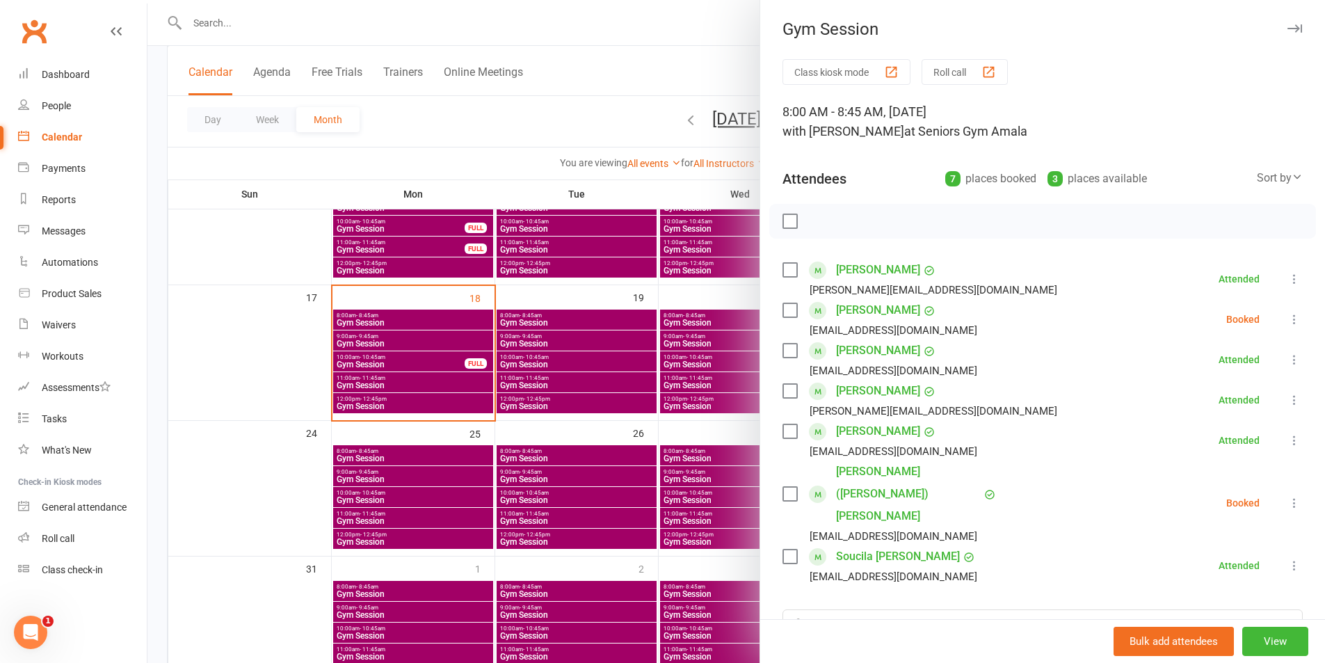
click at [1288, 321] on icon at bounding box center [1295, 319] width 14 height 14
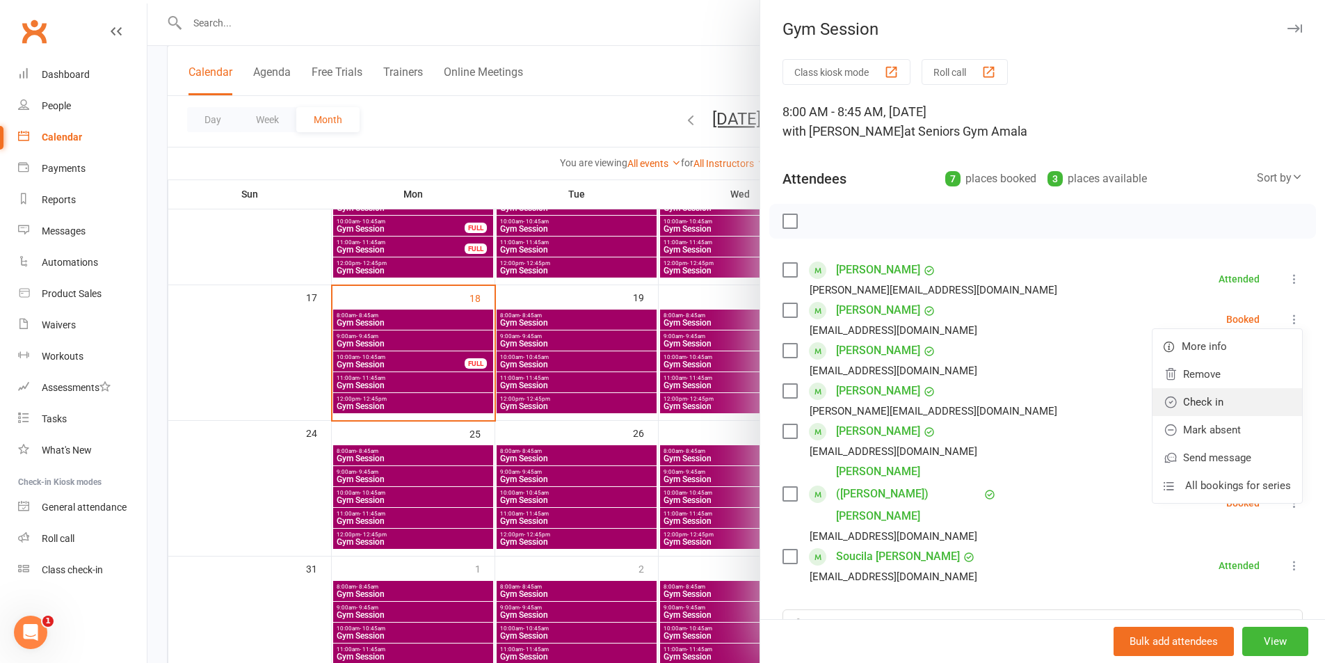
drag, startPoint x: 1195, startPoint y: 401, endPoint x: 1233, endPoint y: 454, distance: 64.3
click at [1196, 401] on link "Check in" at bounding box center [1228, 402] width 150 height 28
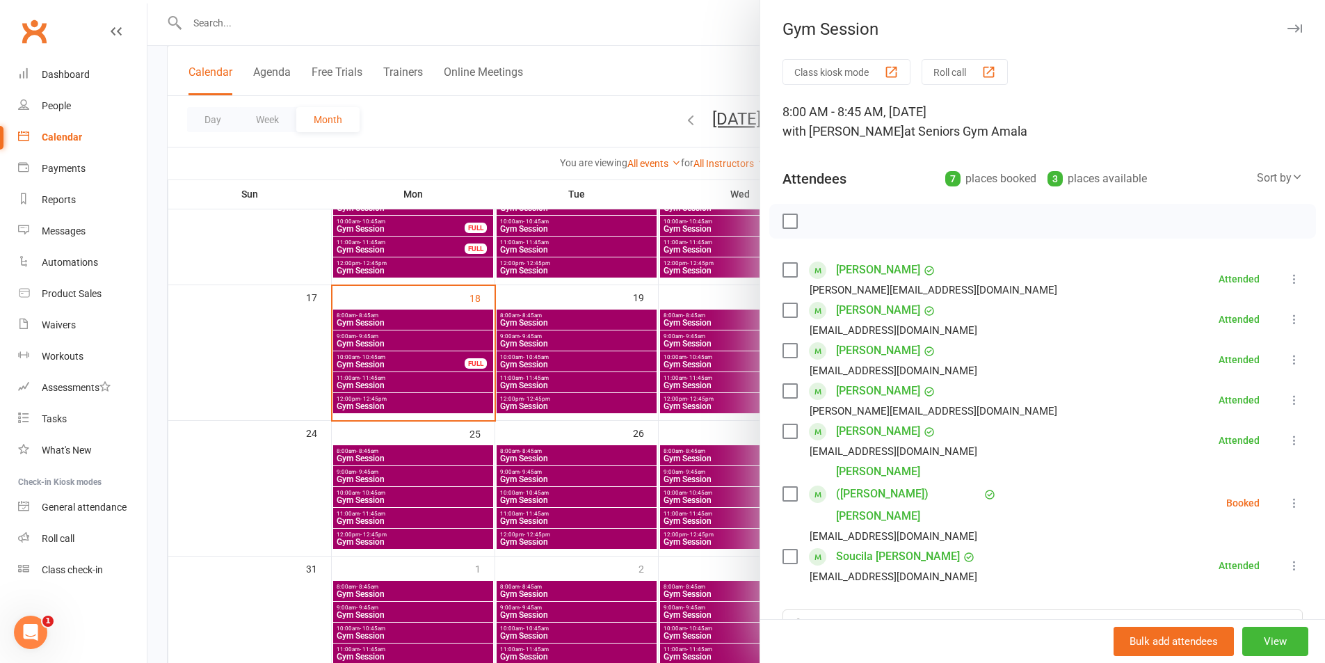
click at [1288, 496] on icon at bounding box center [1295, 503] width 14 height 14
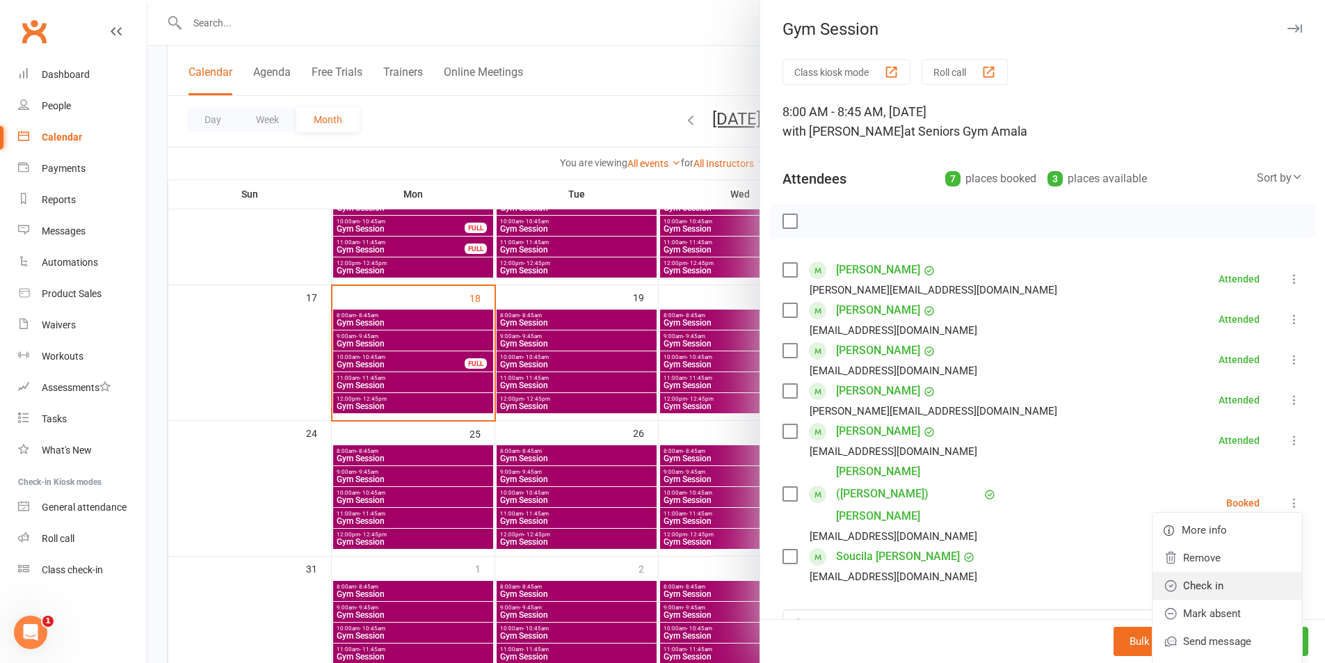
click at [1202, 572] on link "Check in" at bounding box center [1228, 586] width 150 height 28
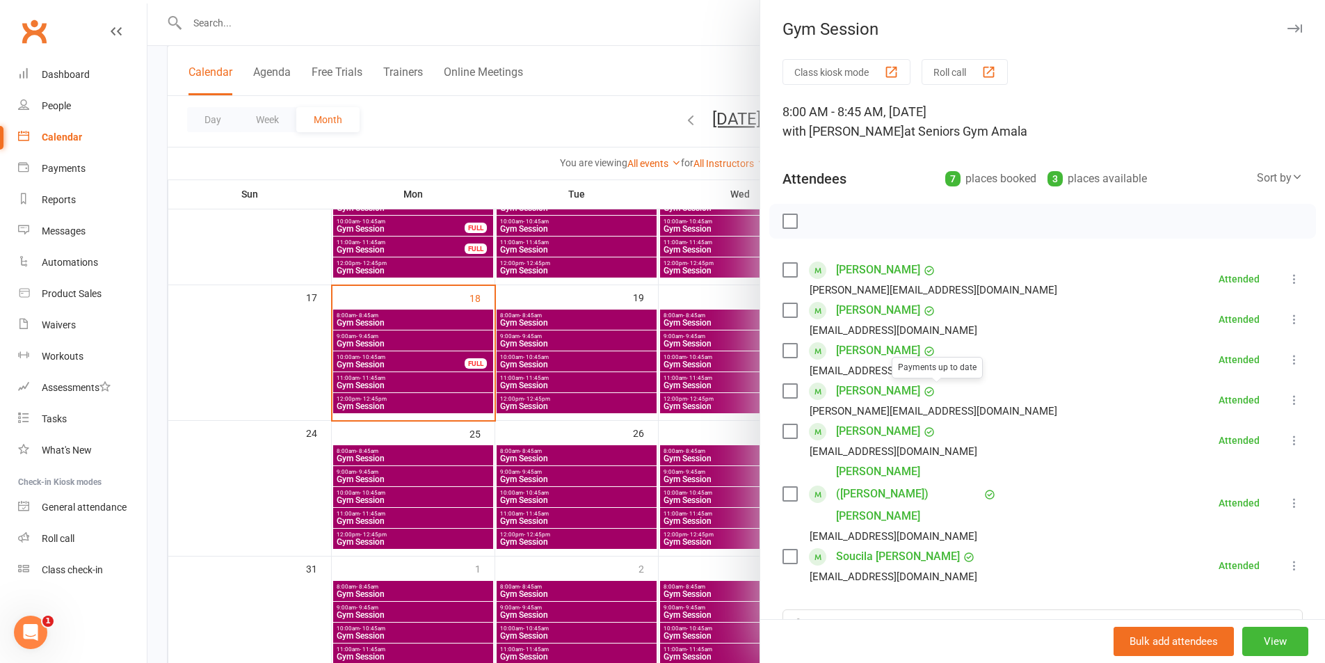
click at [637, 337] on div at bounding box center [736, 331] width 1178 height 663
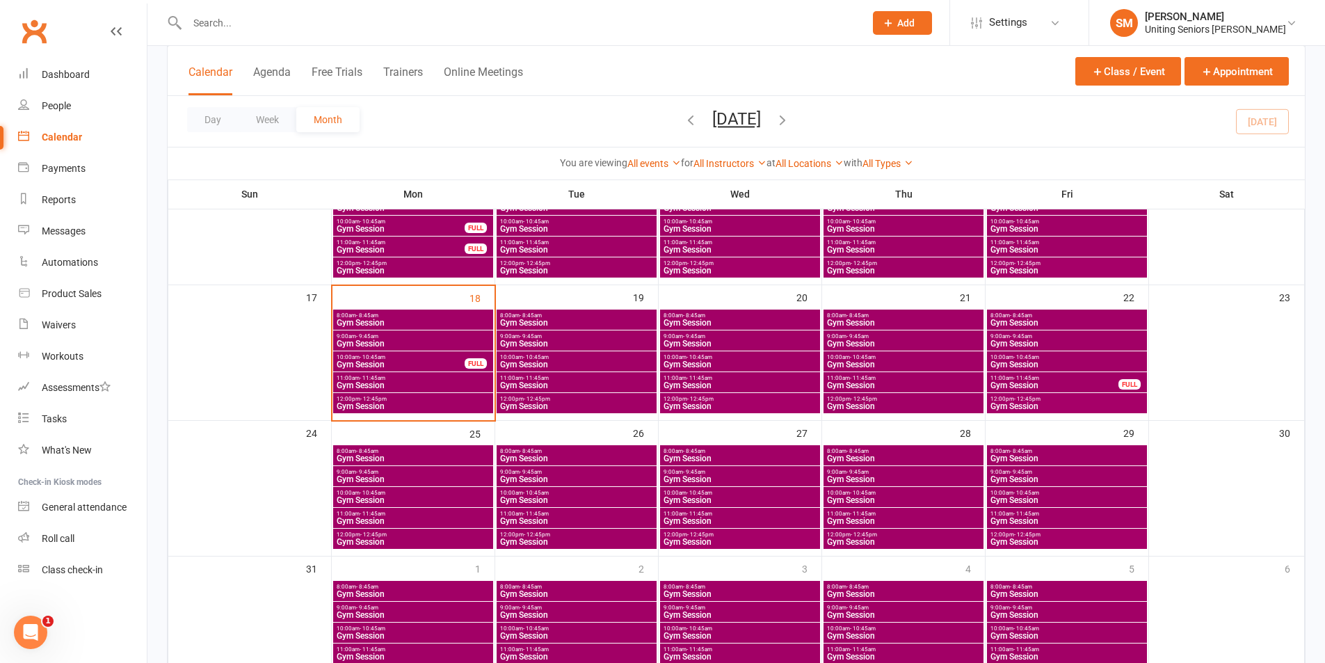
click at [391, 379] on span "11:00am - 11:45am" at bounding box center [413, 378] width 154 height 6
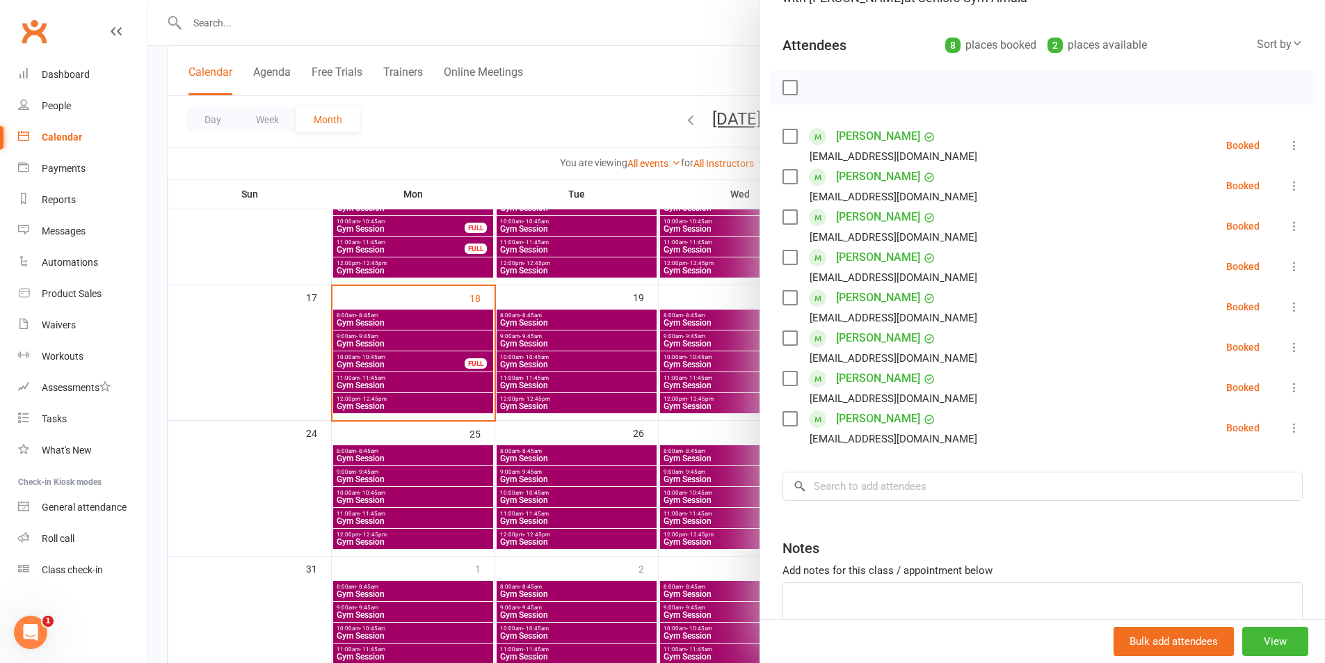
scroll to position [139, 0]
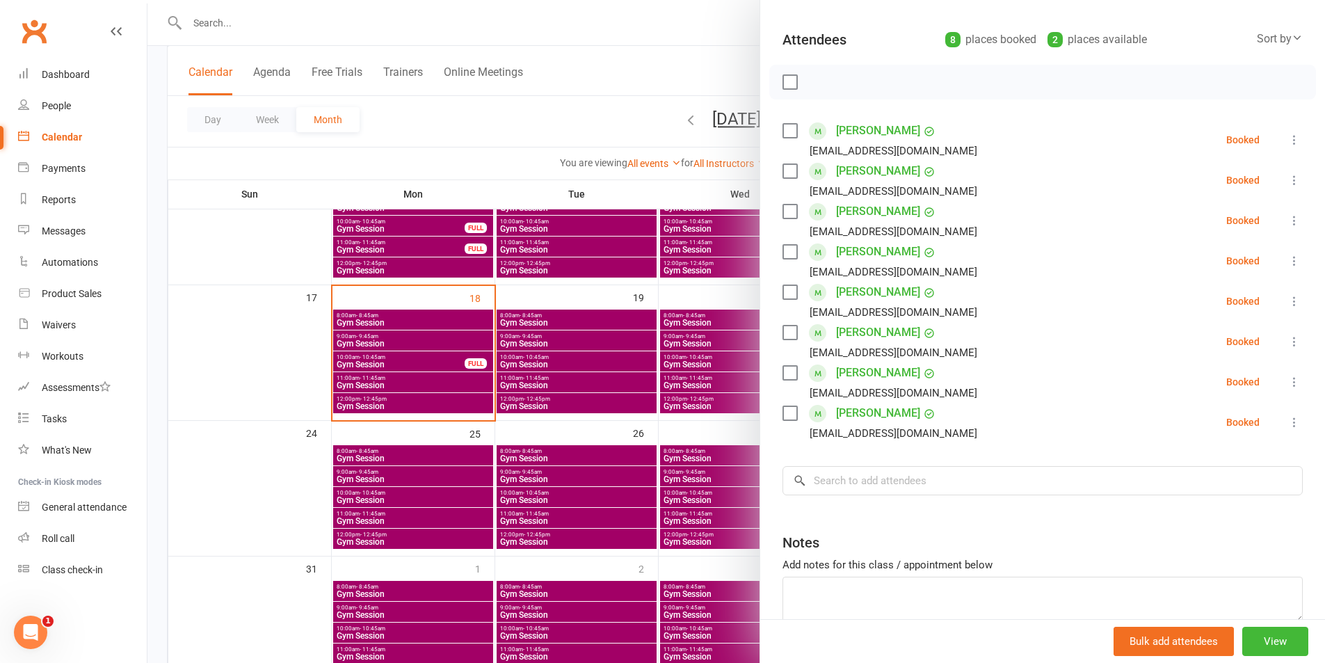
click at [251, 397] on div at bounding box center [736, 331] width 1178 height 663
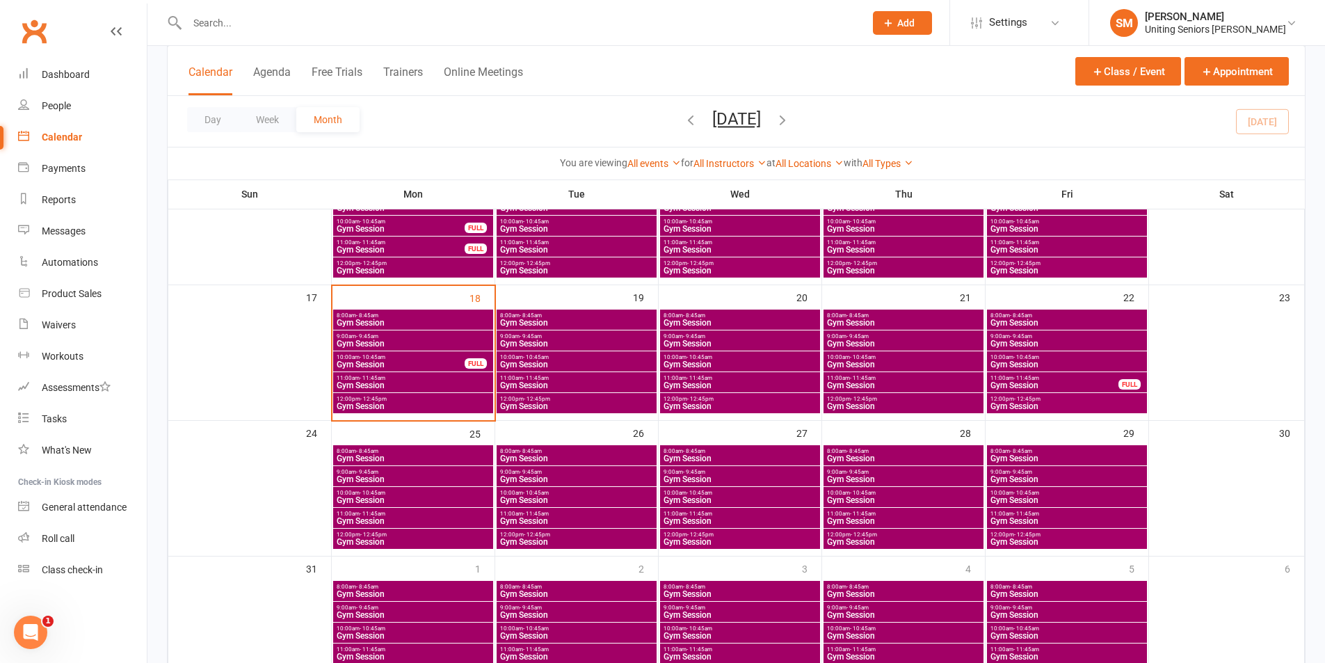
click at [363, 403] on span "Gym Session" at bounding box center [413, 406] width 154 height 8
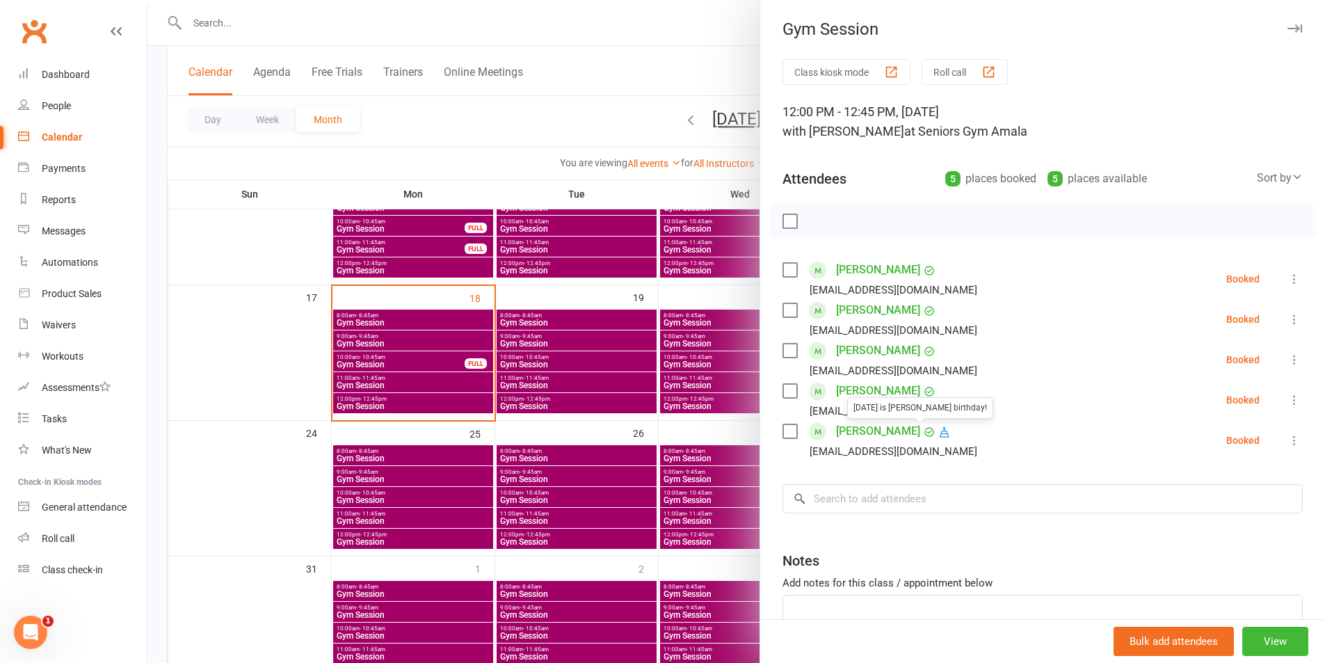
drag, startPoint x: 524, startPoint y: 380, endPoint x: 397, endPoint y: 260, distance: 174.2
click at [523, 380] on div at bounding box center [736, 331] width 1178 height 663
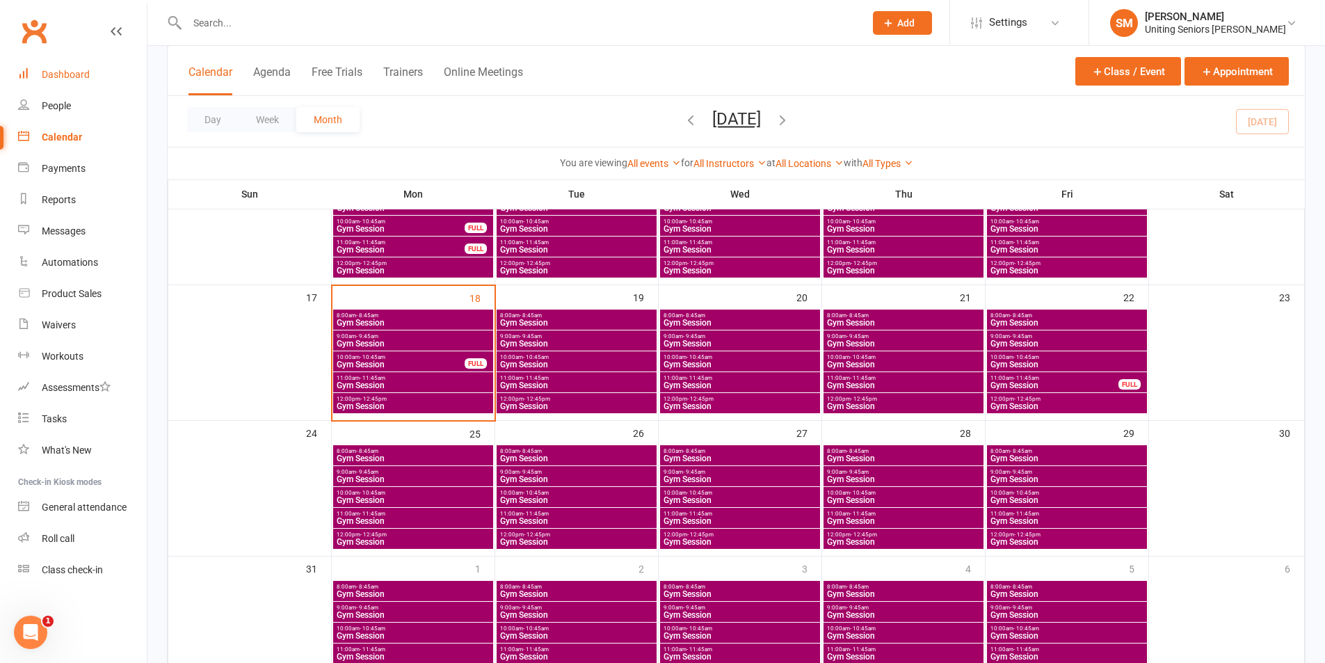
click at [78, 84] on link "Dashboard" at bounding box center [82, 74] width 129 height 31
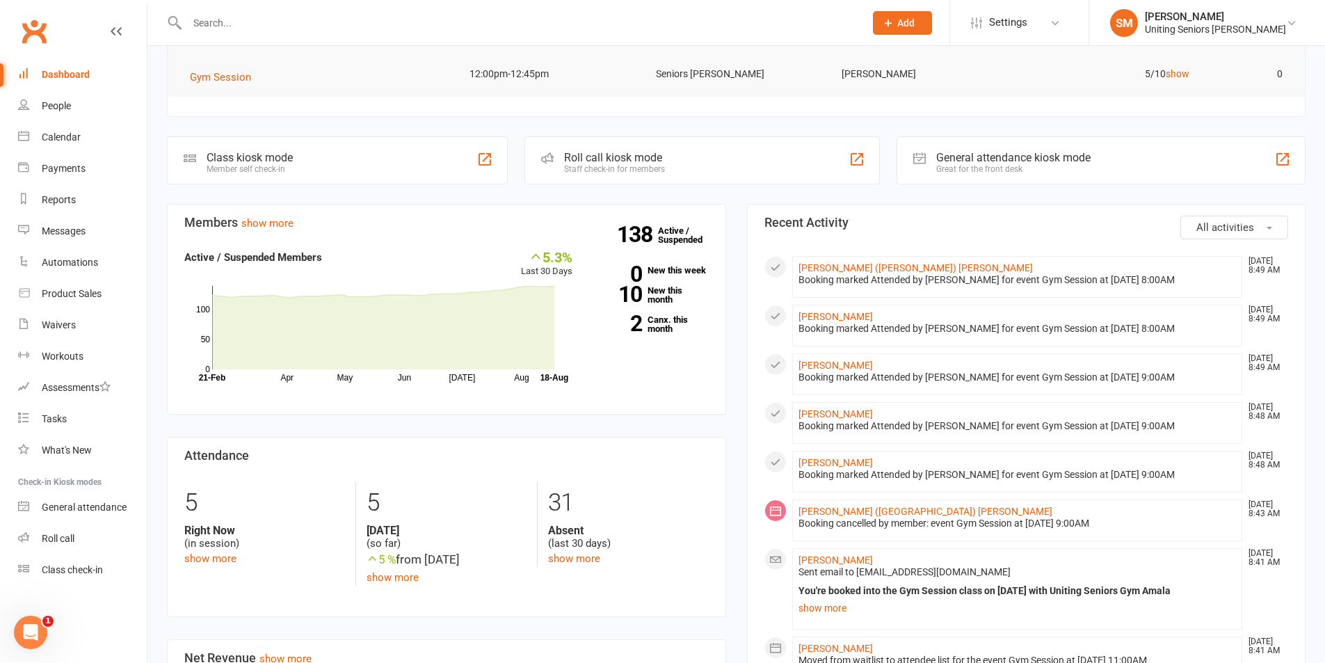
scroll to position [209, 0]
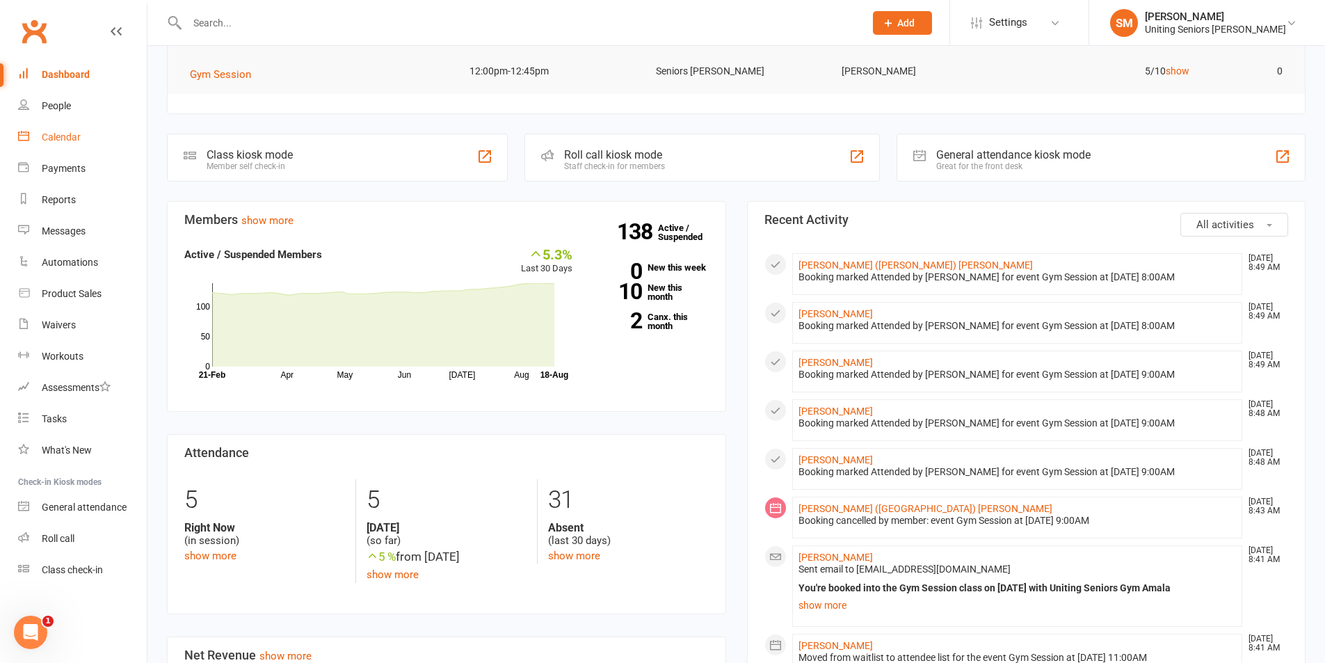
click at [36, 138] on link "Calendar" at bounding box center [82, 137] width 129 height 31
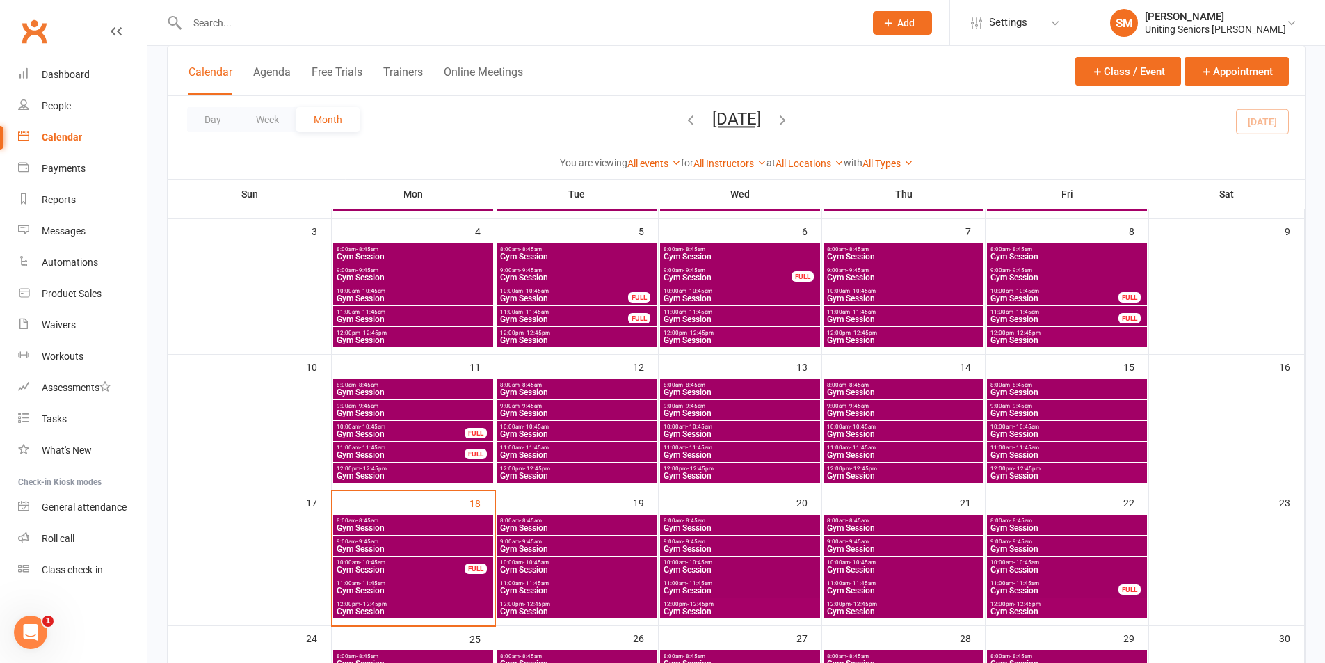
scroll to position [278, 0]
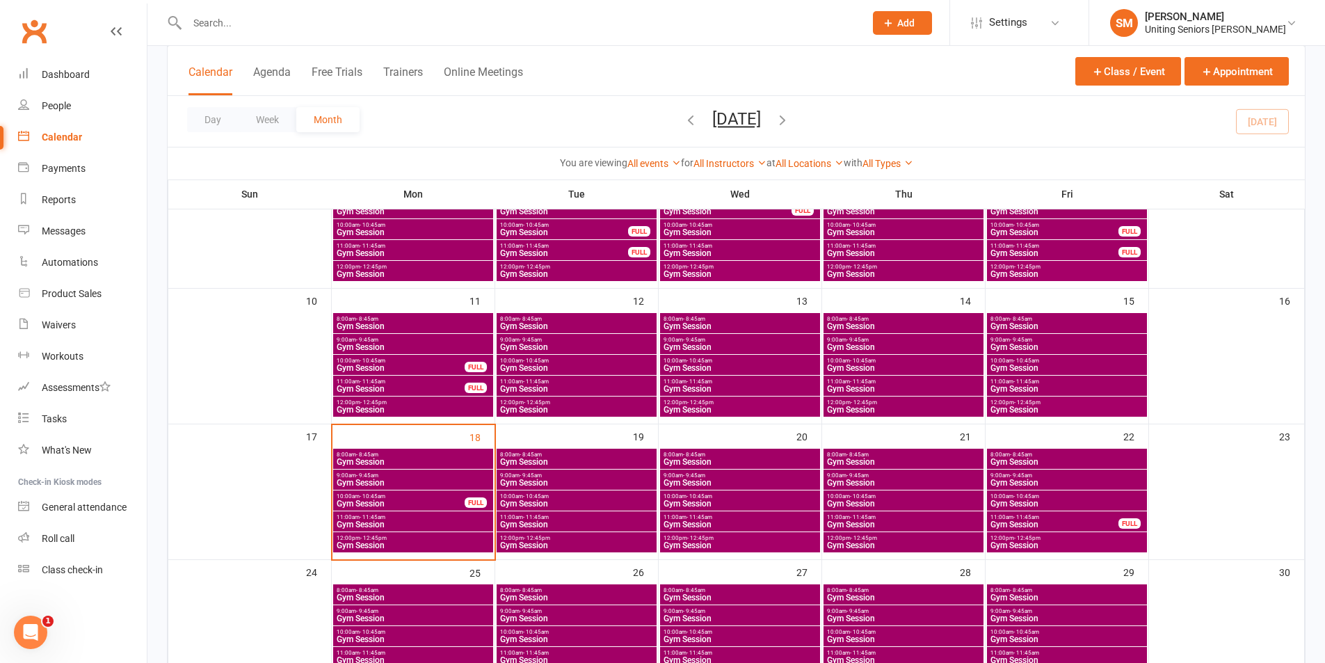
click at [405, 477] on span "9:00am - 9:45am" at bounding box center [413, 475] width 154 height 6
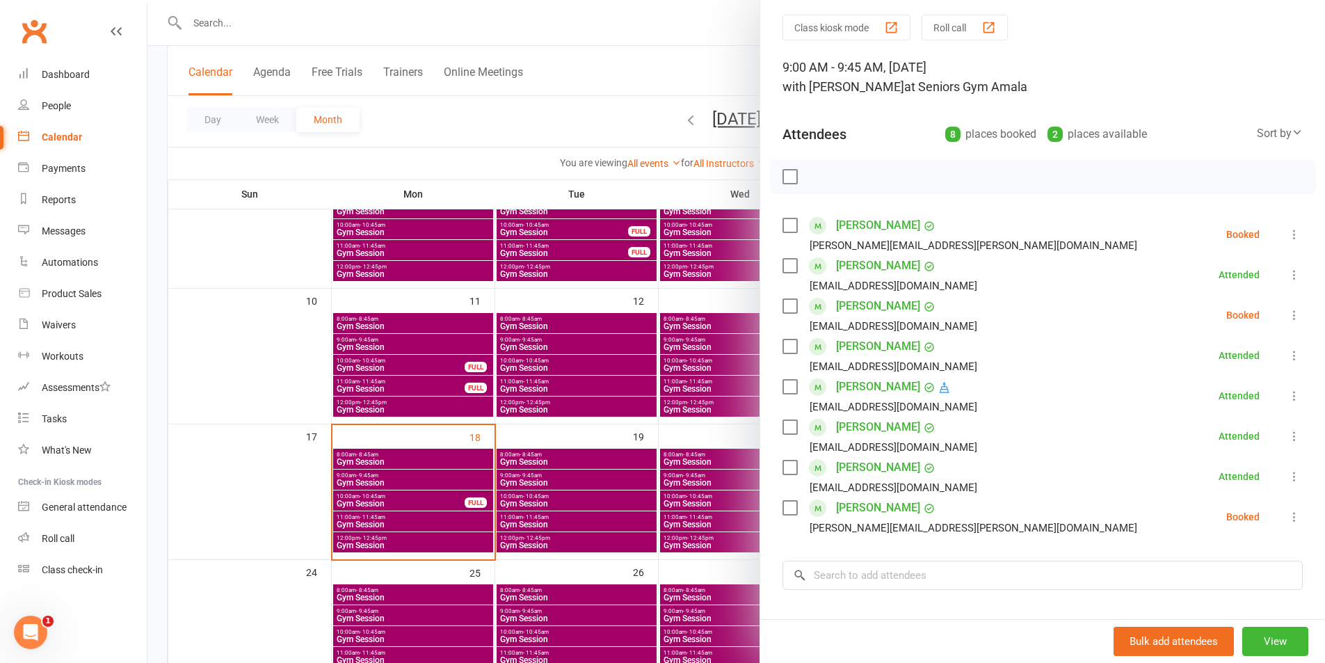
scroll to position [70, 0]
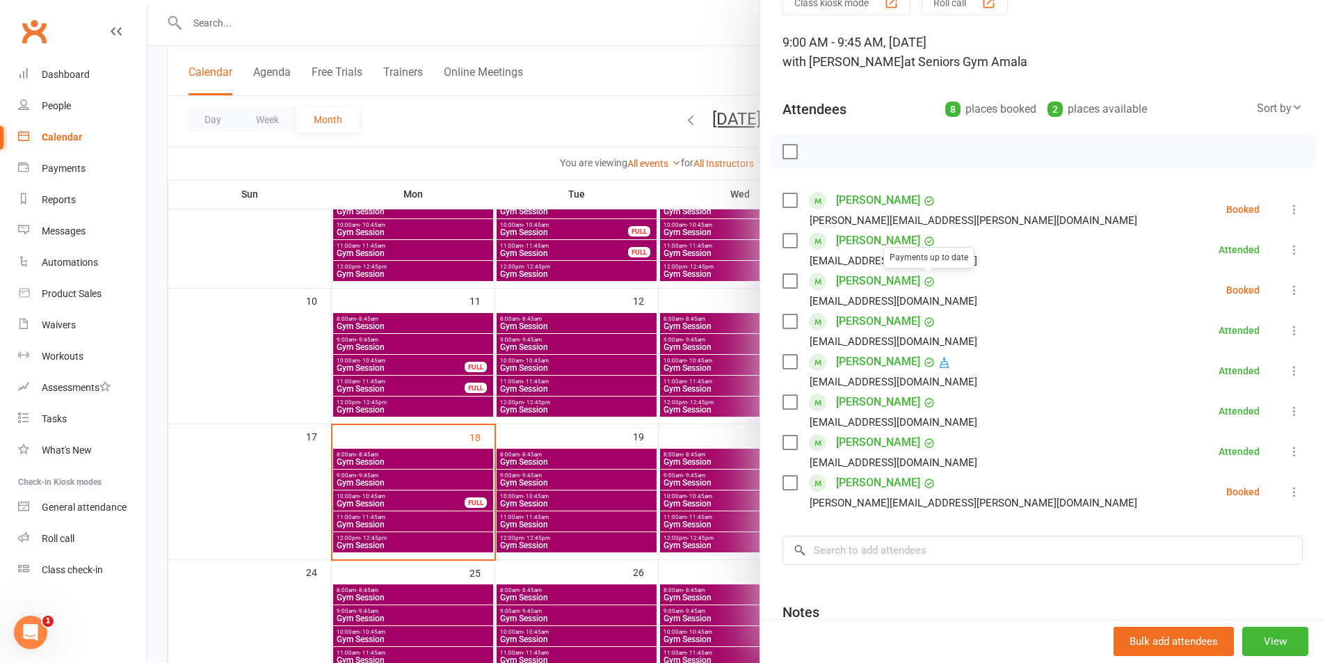
drag, startPoint x: 1268, startPoint y: 284, endPoint x: 1290, endPoint y: 296, distance: 24.9
click at [1288, 296] on div "Class kiosk mode Roll call 9:00 AM - 9:45 AM, Monday, August, 18, 2025 with Hay…" at bounding box center [1042, 376] width 565 height 772
drag, startPoint x: 1274, startPoint y: 289, endPoint x: 1278, endPoint y: 301, distance: 11.9
click at [1288, 291] on icon at bounding box center [1295, 290] width 14 height 14
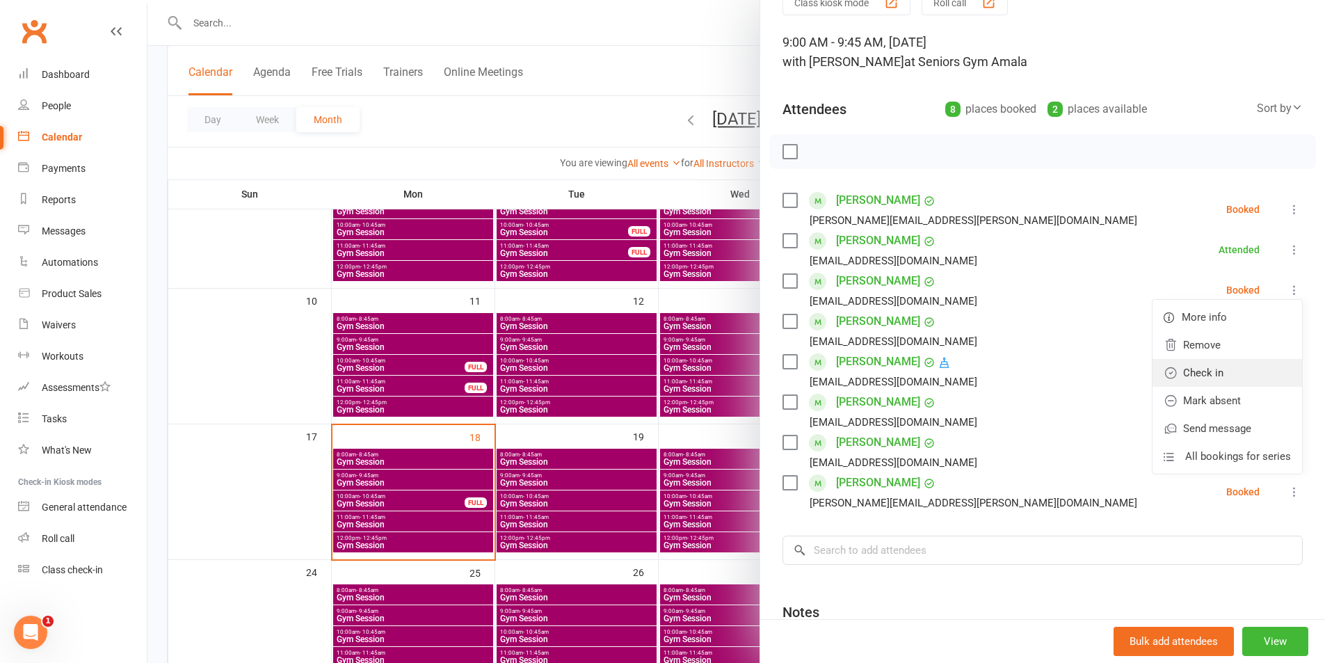
click at [1212, 378] on link "Check in" at bounding box center [1228, 373] width 150 height 28
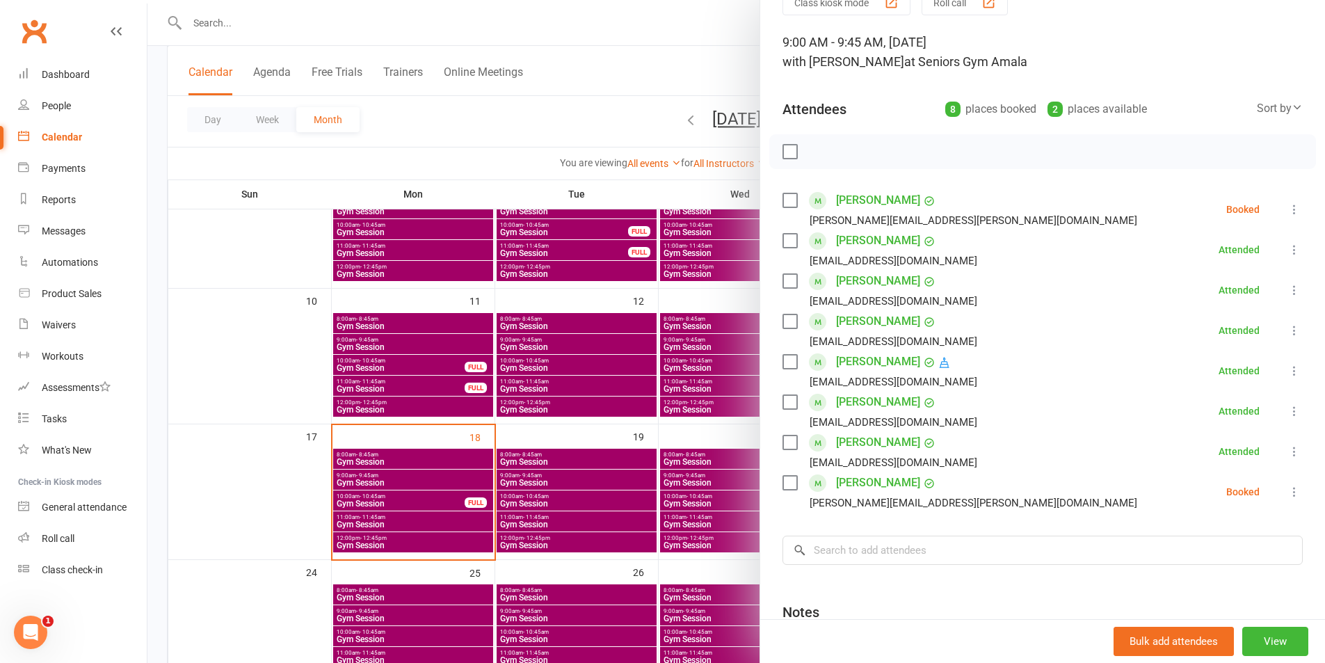
click at [1288, 210] on icon at bounding box center [1295, 209] width 14 height 14
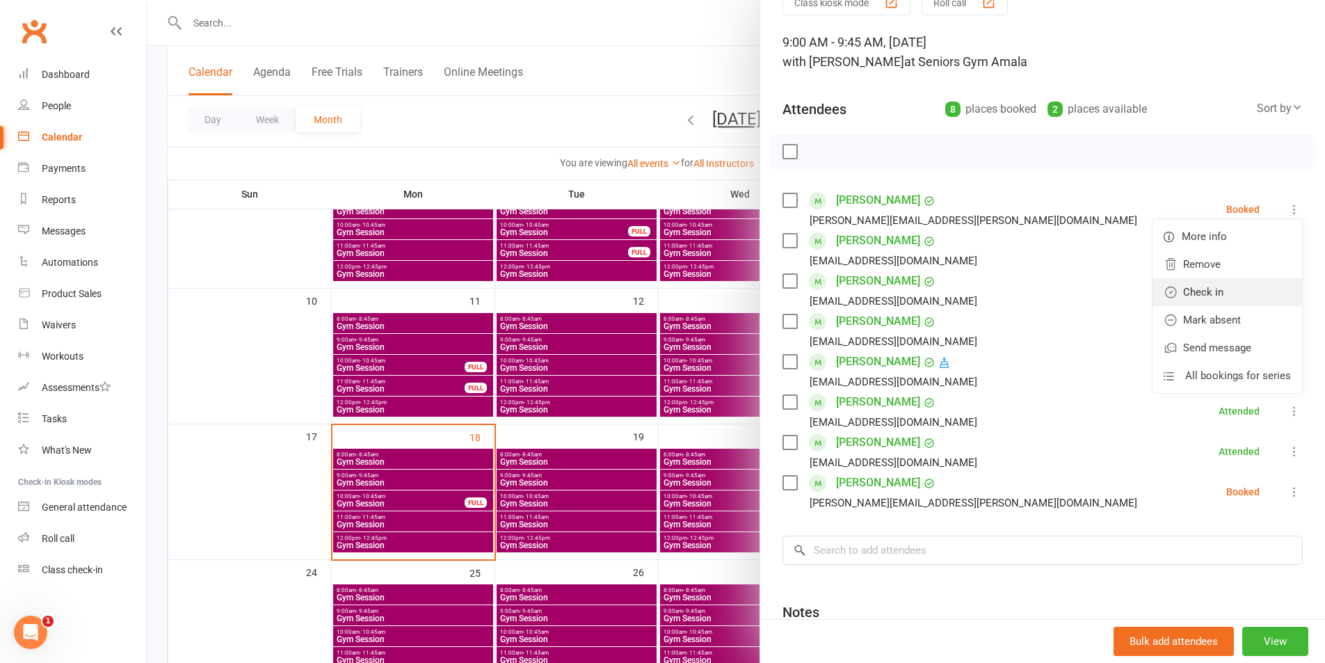
click at [1231, 294] on link "Check in" at bounding box center [1228, 292] width 150 height 28
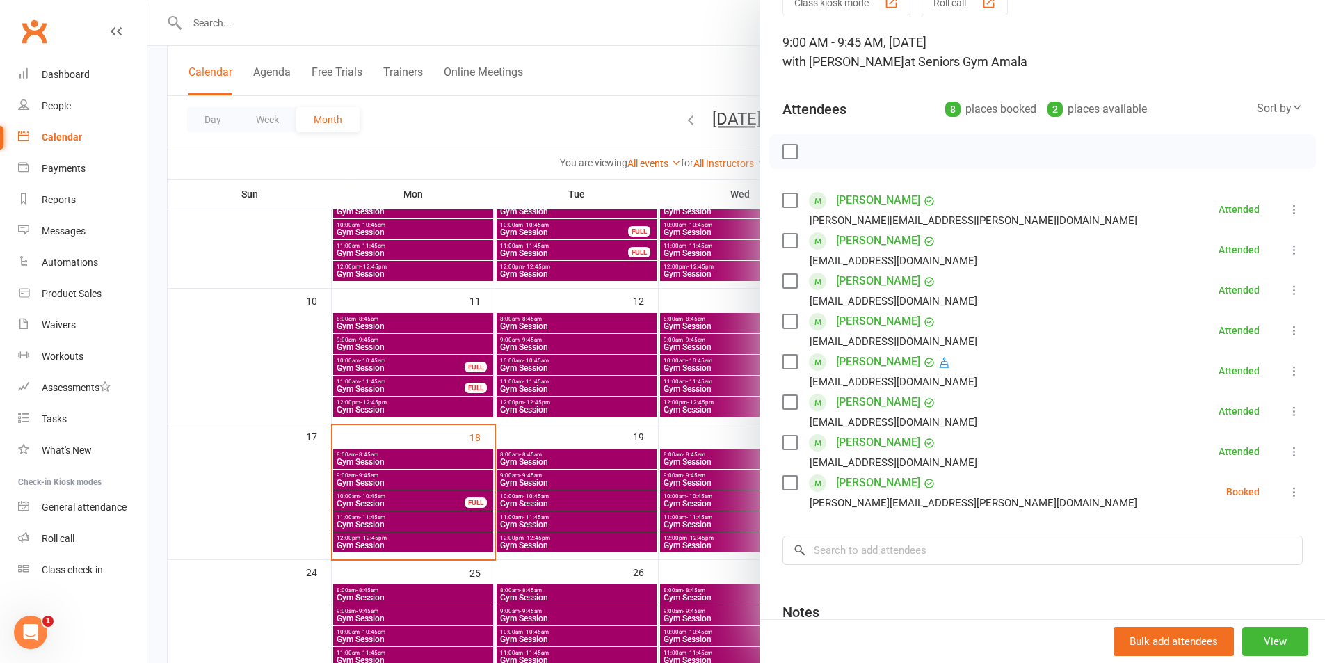
click at [1288, 490] on icon at bounding box center [1295, 492] width 14 height 14
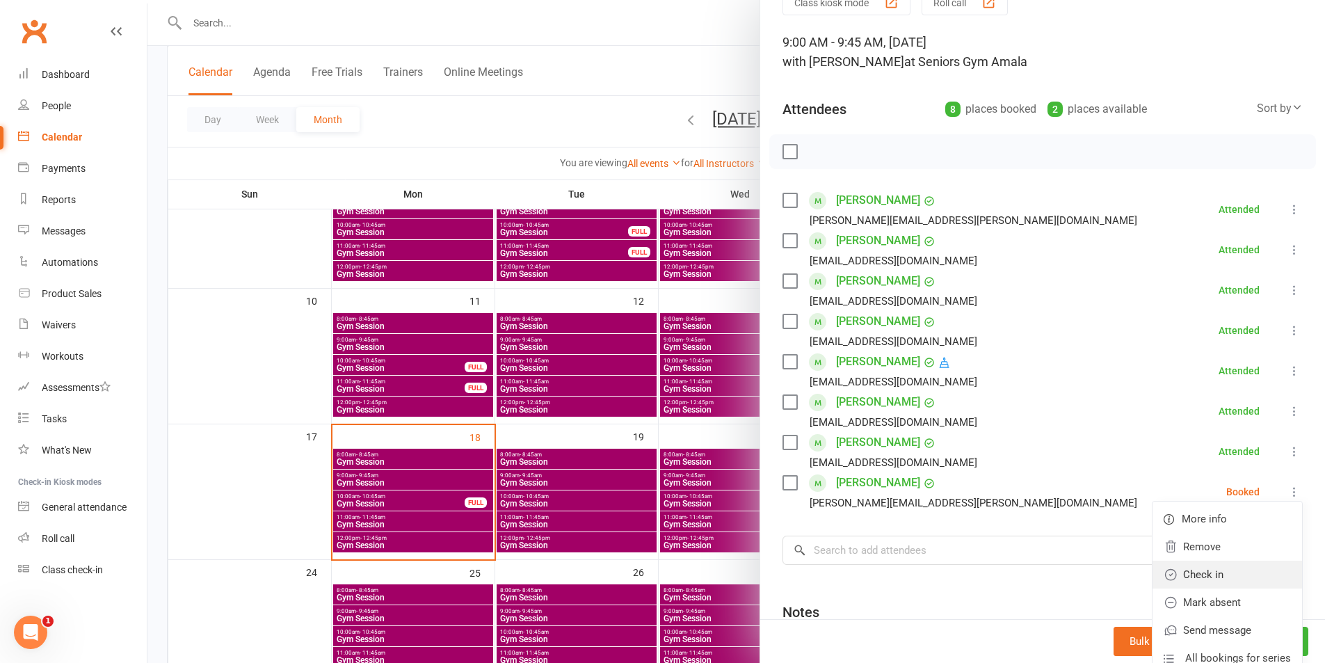
click at [1201, 575] on link "Check in" at bounding box center [1228, 575] width 150 height 28
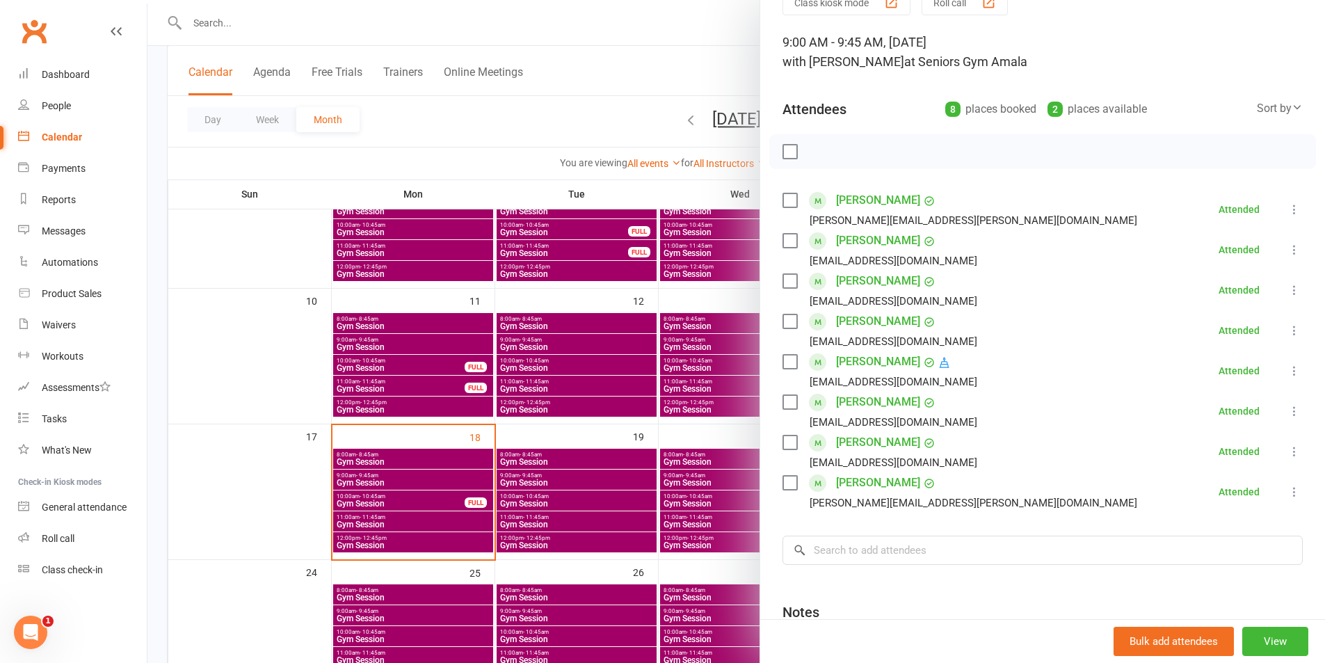
click at [168, 217] on div at bounding box center [736, 331] width 1178 height 663
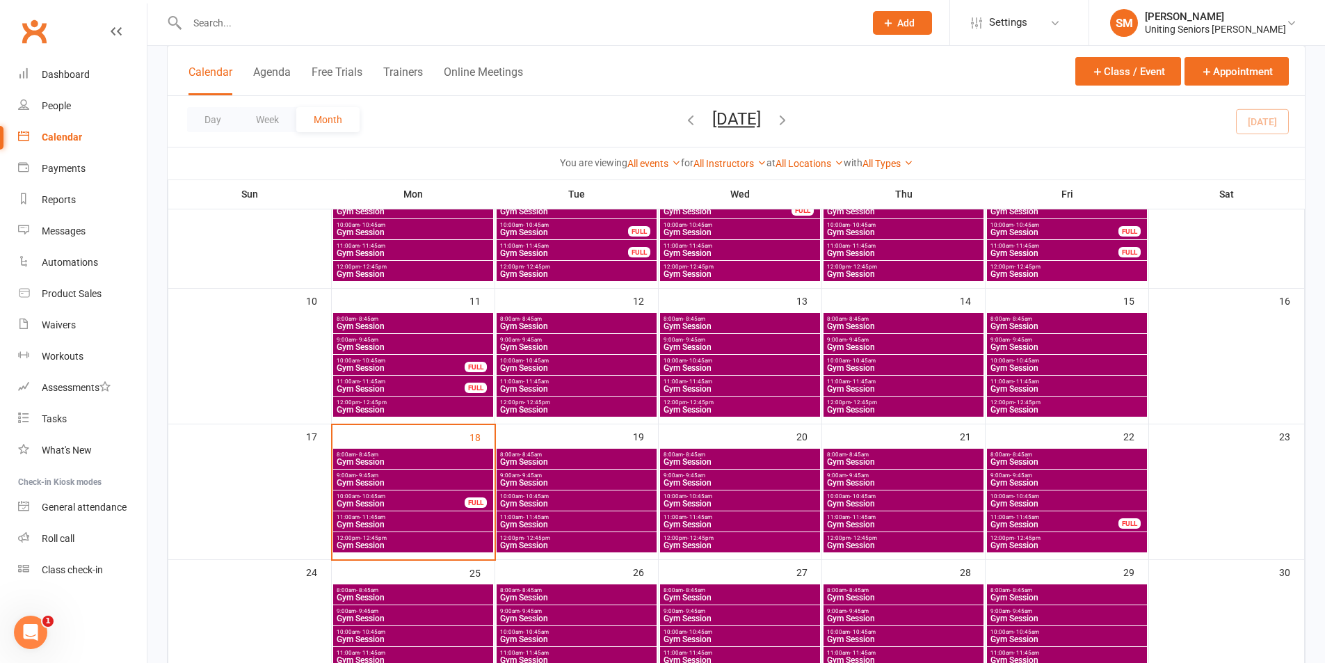
click at [389, 498] on span "10:00am - 10:45am" at bounding box center [400, 496] width 129 height 6
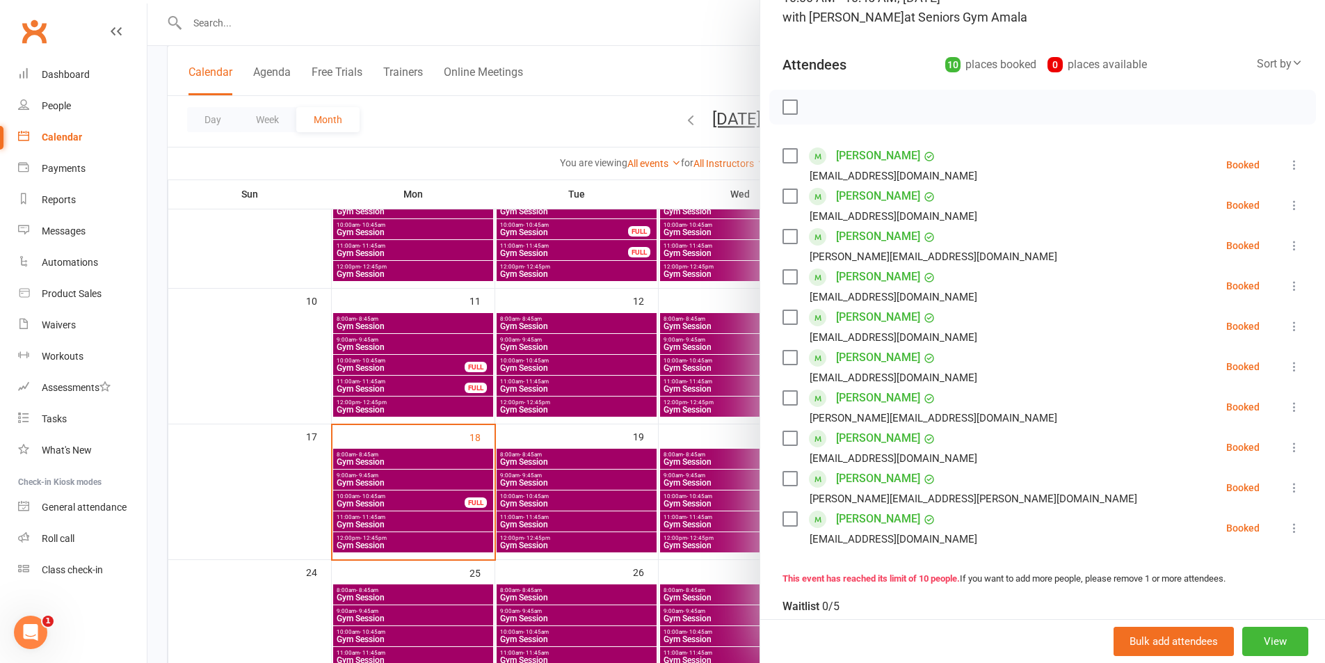
scroll to position [139, 0]
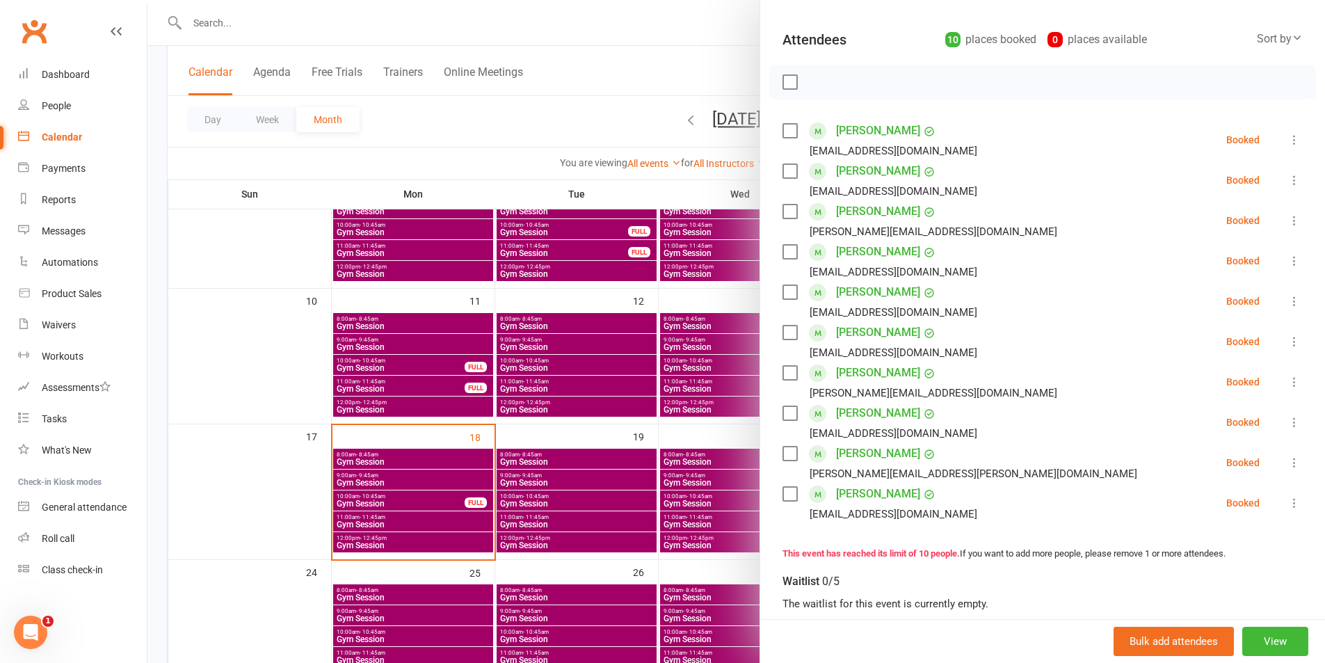
click at [598, 277] on div at bounding box center [736, 331] width 1178 height 663
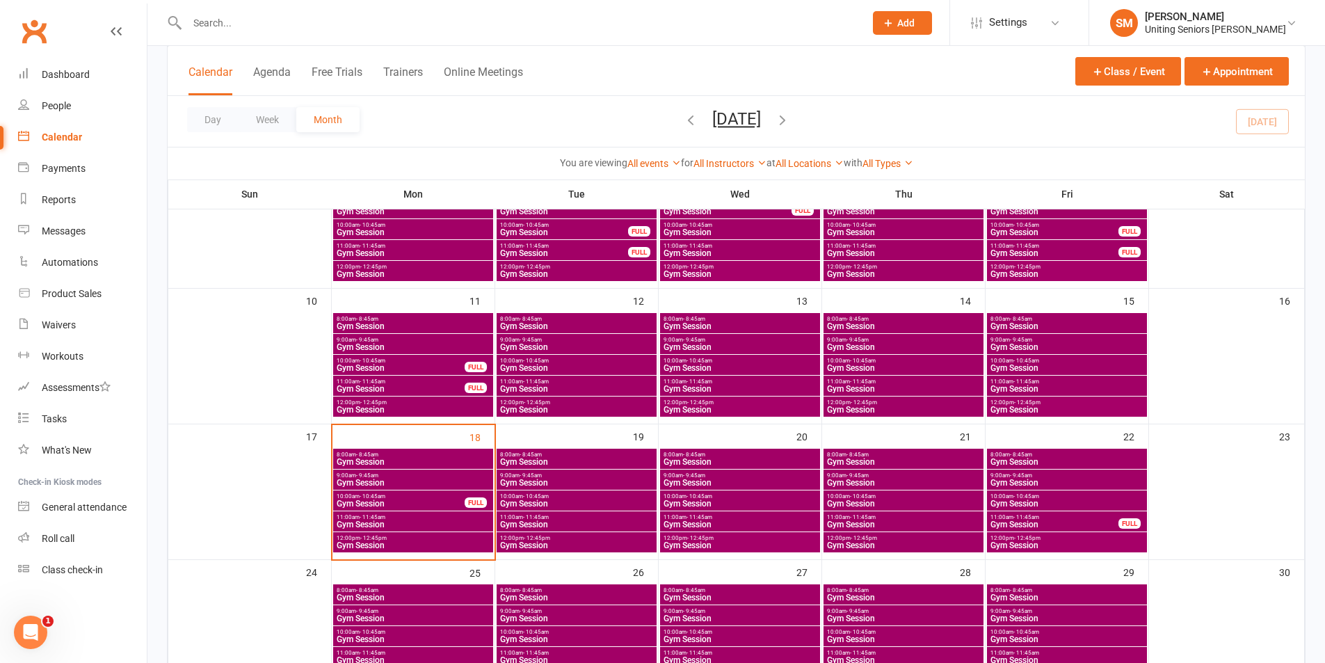
click at [476, 496] on div "10:00am - 10:45am Gym Session FULL" at bounding box center [413, 500] width 160 height 20
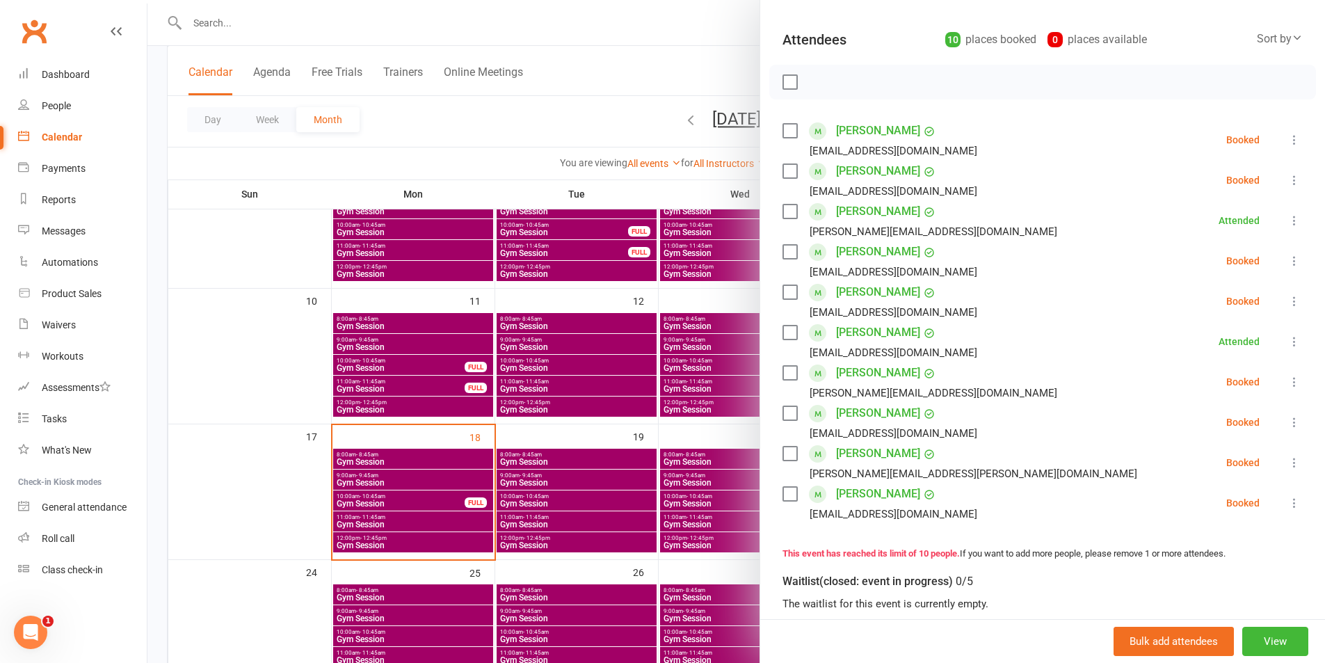
click at [1288, 139] on icon at bounding box center [1295, 140] width 14 height 14
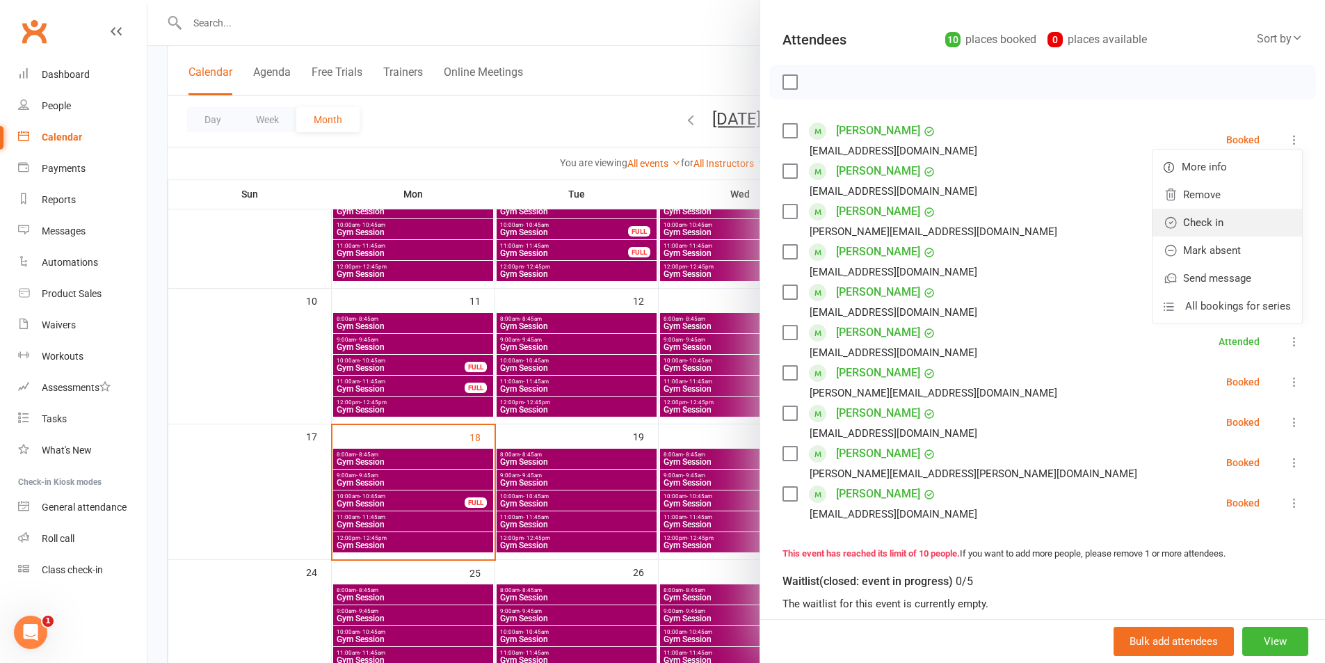
click at [1263, 215] on link "Check in" at bounding box center [1228, 223] width 150 height 28
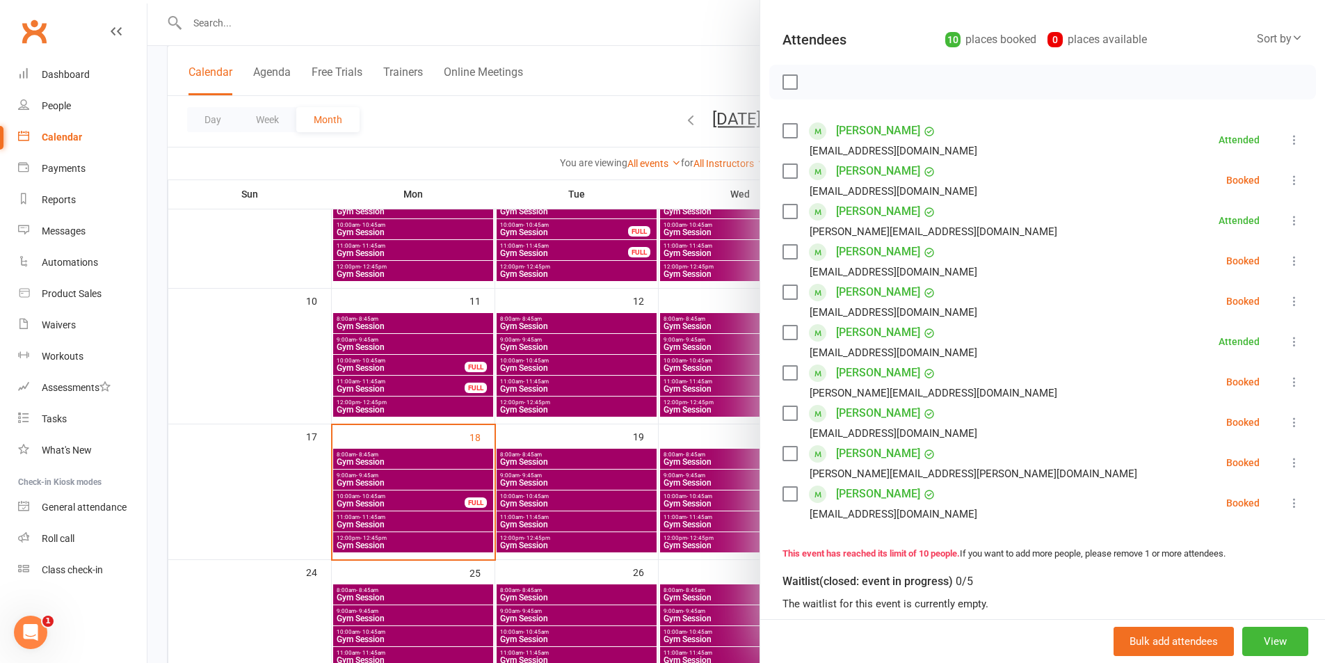
click at [1286, 253] on button at bounding box center [1294, 261] width 17 height 17
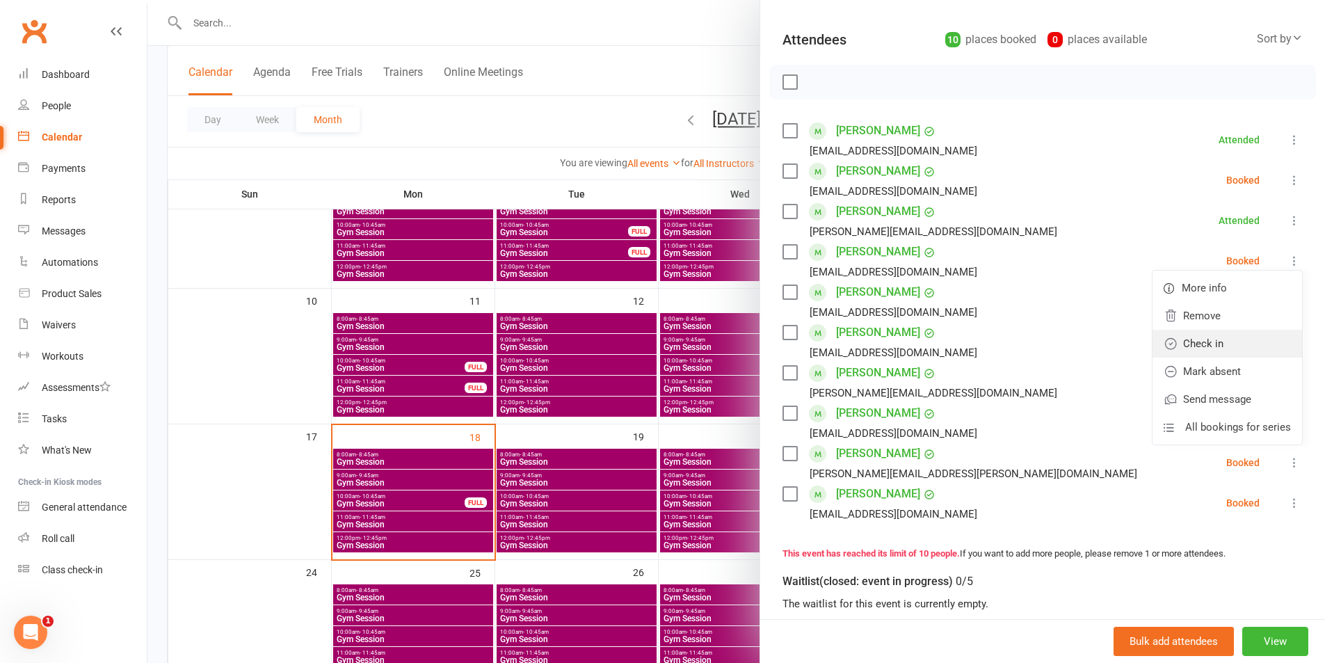
click at [1243, 340] on link "Check in" at bounding box center [1228, 344] width 150 height 28
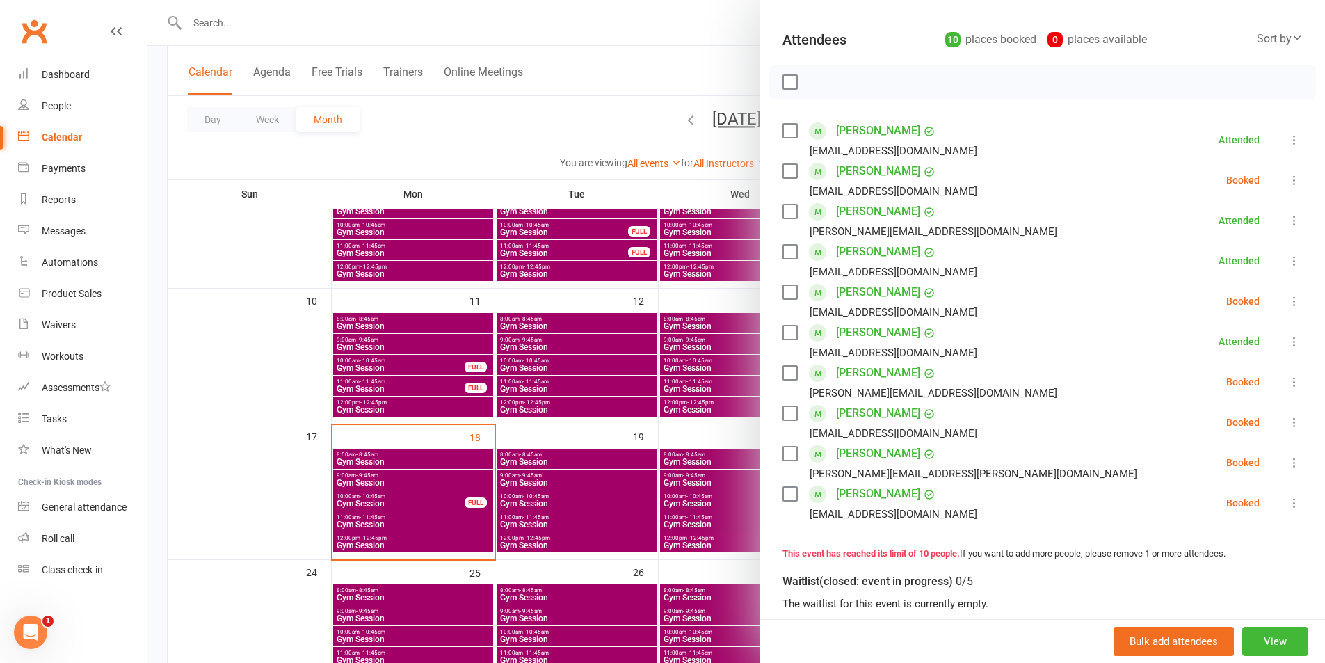
drag, startPoint x: 1268, startPoint y: 418, endPoint x: 1264, endPoint y: 431, distance: 13.0
click at [1288, 419] on icon at bounding box center [1295, 422] width 14 height 14
click at [1224, 502] on link "Check in" at bounding box center [1228, 505] width 150 height 28
click at [1288, 461] on icon at bounding box center [1295, 463] width 14 height 14
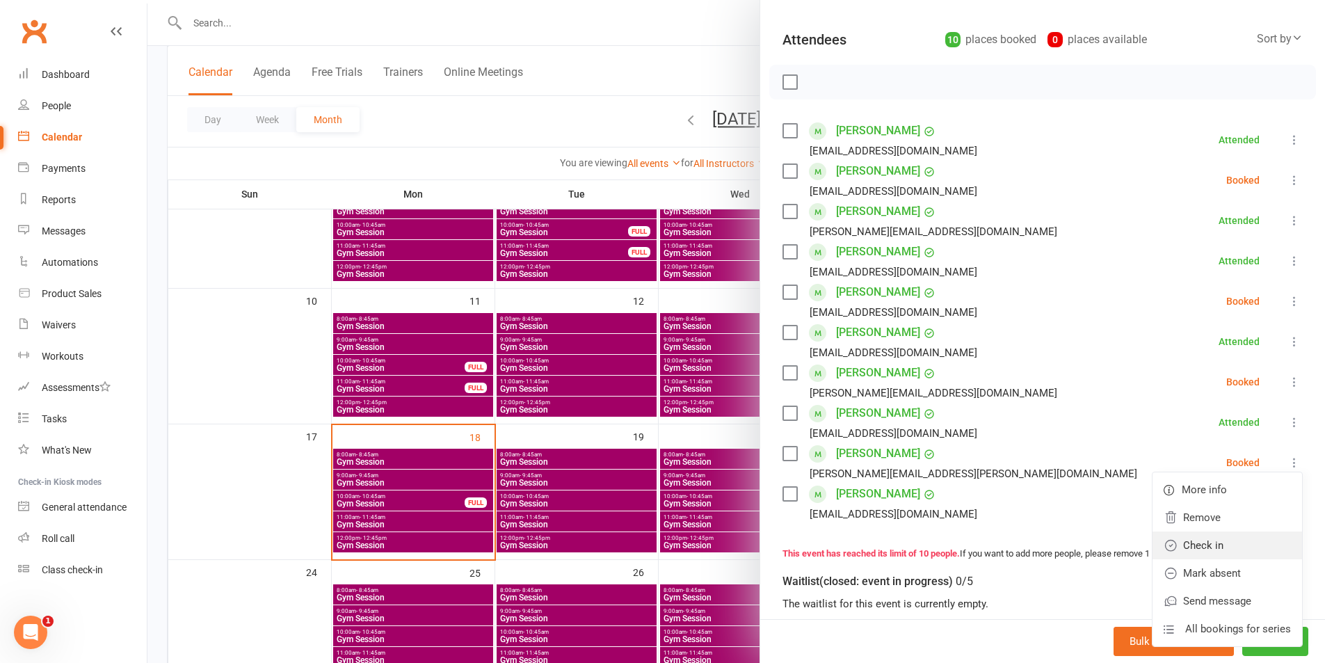
click at [1228, 544] on link "Check in" at bounding box center [1228, 546] width 150 height 28
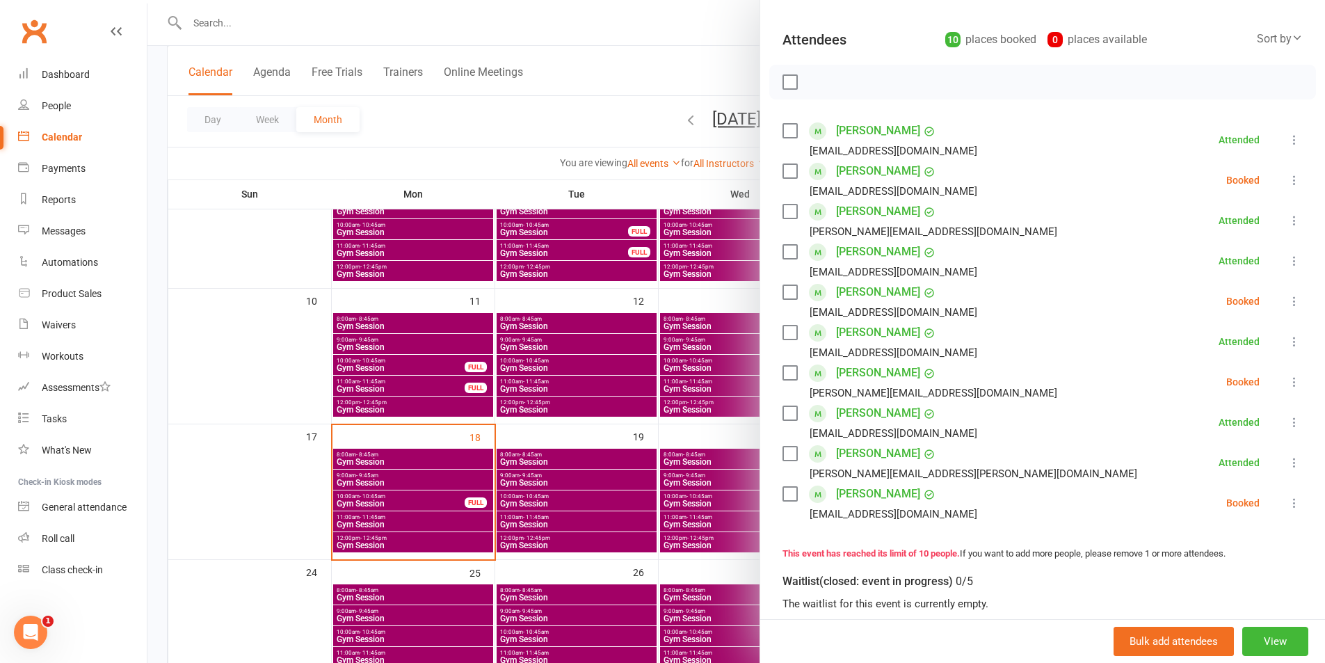
click at [635, 381] on div at bounding box center [736, 331] width 1178 height 663
